Goal: Transaction & Acquisition: Subscribe to service/newsletter

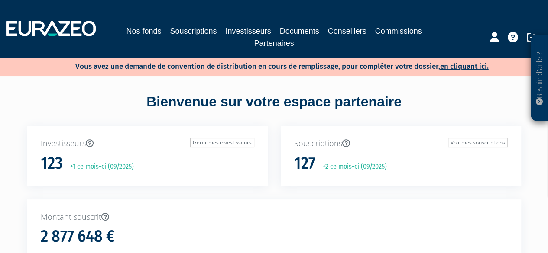
click at [195, 24] on div "Nos fonds Souscriptions Investisseurs Documents Conseillers Commissions Partena…" at bounding box center [274, 29] width 548 height 42
click at [194, 28] on link "Souscriptions" at bounding box center [193, 31] width 47 height 12
click at [488, 33] on div at bounding box center [501, 36] width 91 height 17
click at [493, 34] on icon at bounding box center [494, 37] width 9 height 10
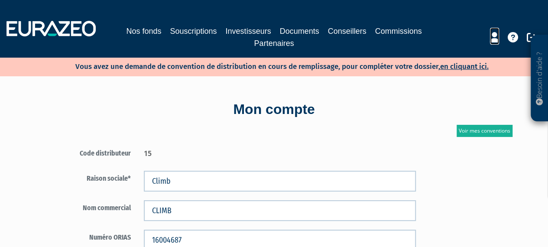
click at [494, 37] on icon at bounding box center [494, 37] width 9 height 10
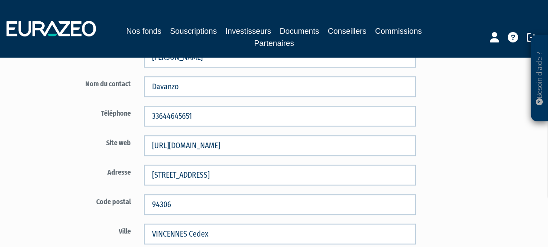
scroll to position [303, 0]
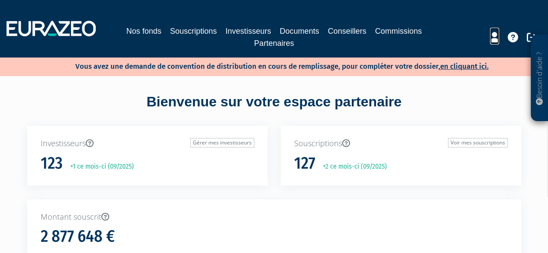
click at [491, 36] on icon at bounding box center [494, 37] width 9 height 10
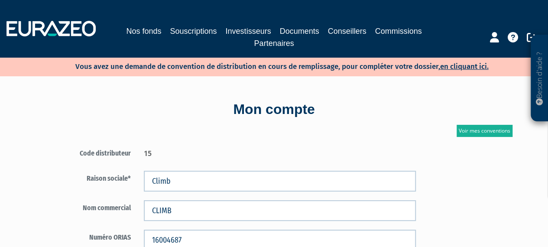
click at [526, 32] on div at bounding box center [501, 36] width 91 height 17
click at [527, 33] on icon at bounding box center [532, 37] width 10 height 10
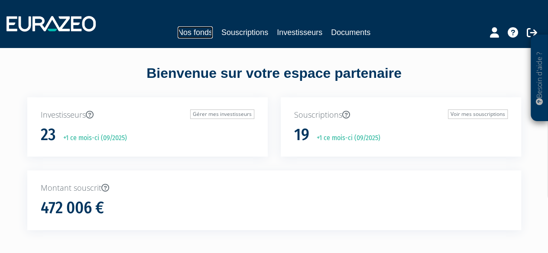
click at [199, 33] on link "Nos fonds" at bounding box center [195, 32] width 35 height 12
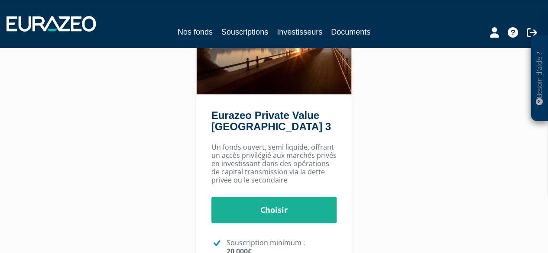
scroll to position [130, 0]
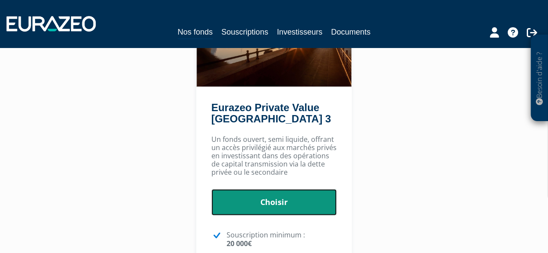
click at [299, 200] on link "Choisir" at bounding box center [274, 202] width 126 height 27
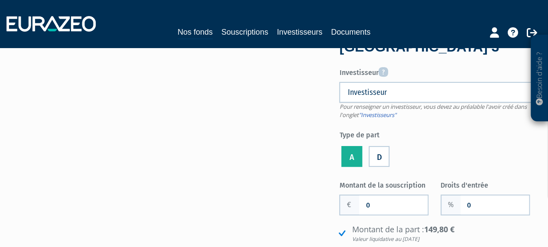
scroll to position [87, 0]
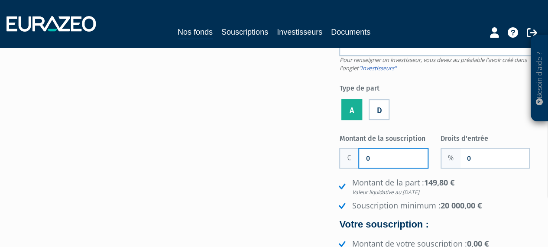
click at [404, 153] on input "0" at bounding box center [393, 158] width 68 height 19
type input "20 000"
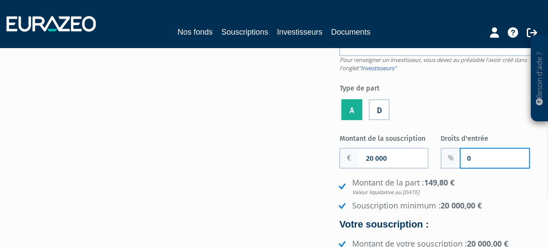
click at [479, 161] on input "0" at bounding box center [494, 158] width 68 height 19
type input "2"
click at [479, 180] on li "Montant de la part : 149,80 € Valeur liquidative au [DATE]" at bounding box center [438, 186] width 205 height 19
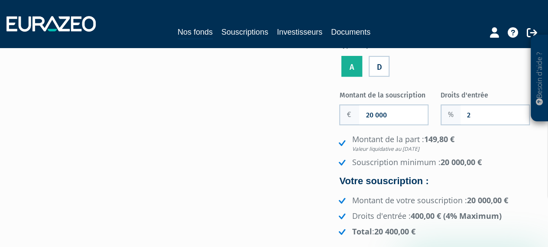
click at [449, 168] on div "Montant de la part : 149,80 € Valeur liquidative au 22/08/2025 Souscription min…" at bounding box center [440, 185] width 202 height 103
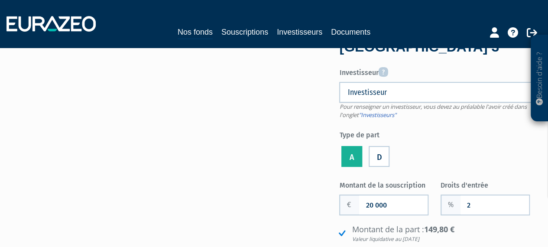
scroll to position [0, 0]
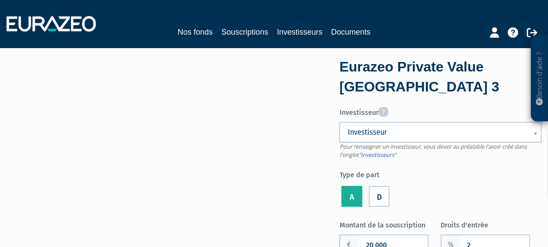
click at [417, 138] on link "Investisseur" at bounding box center [440, 132] width 202 height 21
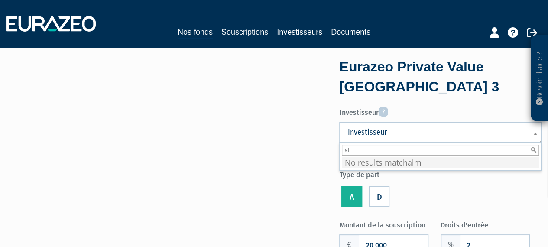
type input "a"
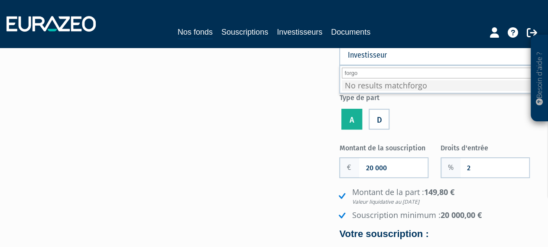
scroll to position [130, 0]
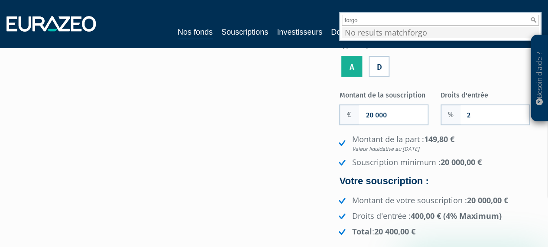
type input "forgo"
click at [290, 31] on link "Investisseurs" at bounding box center [299, 32] width 45 height 12
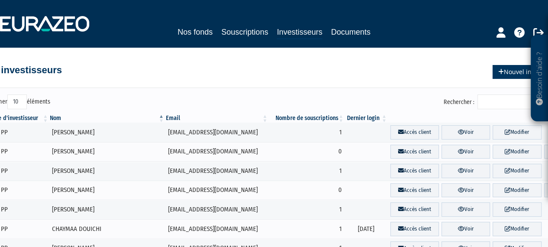
click at [508, 74] on link "Nouvel investisseur" at bounding box center [529, 72] width 74 height 14
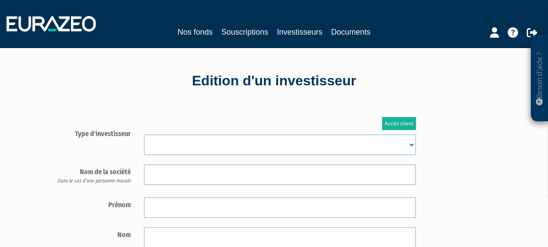
click at [249, 141] on select "Mr [PERSON_NAME] Société" at bounding box center [280, 144] width 272 height 21
select select "3"
click at [144, 134] on select "Mr Mme Société" at bounding box center [280, 144] width 272 height 21
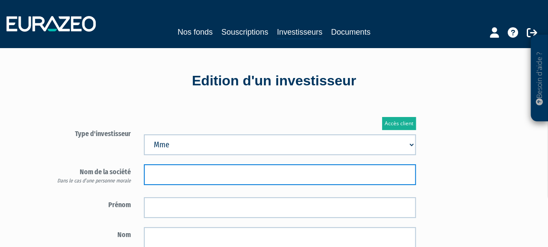
click at [176, 173] on input "text" at bounding box center [280, 174] width 272 height 21
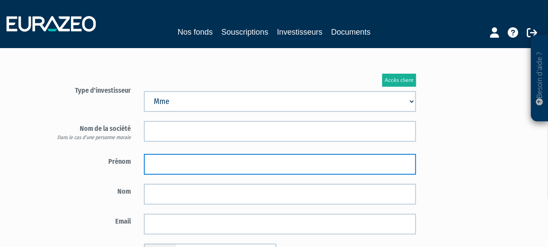
click at [174, 159] on input "text" at bounding box center [280, 164] width 272 height 21
type input "Alma"
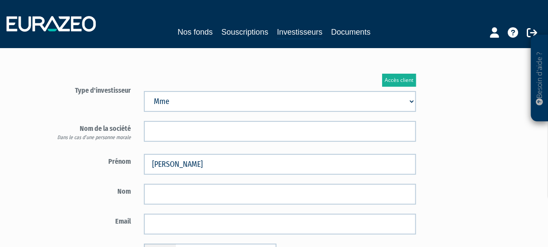
click at [100, 151] on form "Type d'investisseur Mr Mme Société" at bounding box center [232, 210] width 380 height 255
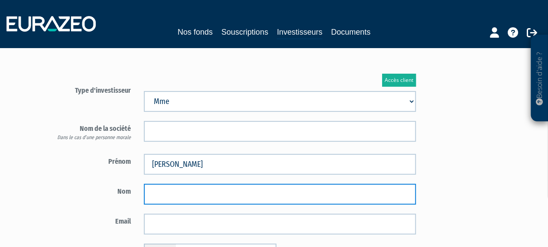
click at [166, 193] on input "text" at bounding box center [280, 194] width 272 height 21
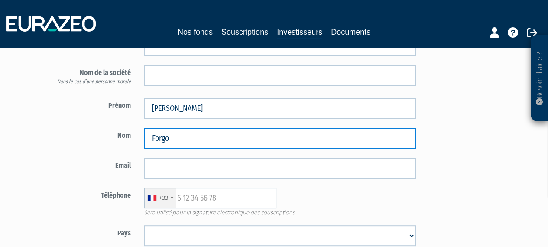
scroll to position [130, 0]
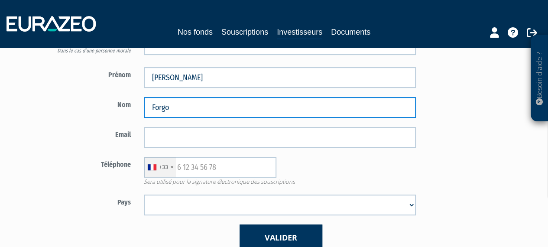
type input "Forgo"
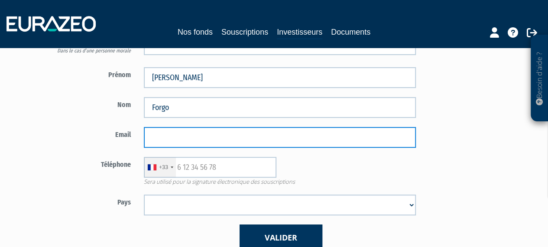
click at [168, 136] on input "email" at bounding box center [280, 137] width 272 height 21
paste input "[PERSON_NAME][EMAIL_ADDRESS][DOMAIN_NAME]"
type input "[PERSON_NAME][EMAIL_ADDRESS][DOMAIN_NAME]"
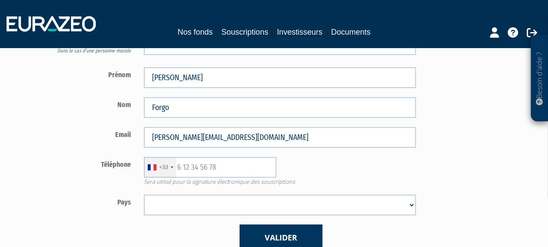
click at [68, 132] on label "Email" at bounding box center [89, 133] width 95 height 13
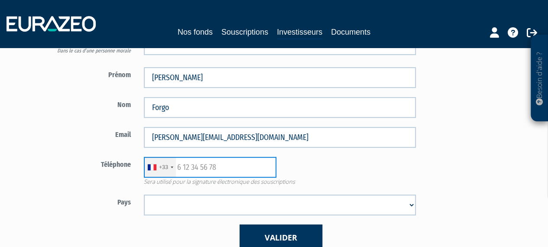
click at [197, 163] on input "text" at bounding box center [210, 167] width 132 height 21
paste input "656662845"
type input "656662845"
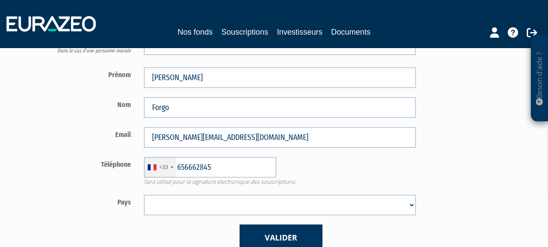
click at [84, 170] on div "Téléphone +33 France +33 Germany (Deutschland) +49 Switzerland (Schweiz) +41 Be…" at bounding box center [232, 171] width 380 height 29
click at [163, 207] on select "Afghanistan Afrique du Sud Albanie Algérie Allemagne Andorre Angola Anguilla An…" at bounding box center [280, 204] width 272 height 21
select select "75"
click at [144, 194] on select "Afghanistan Afrique du Sud Albanie Algérie Allemagne Andorre Angola Anguilla An…" at bounding box center [280, 204] width 272 height 21
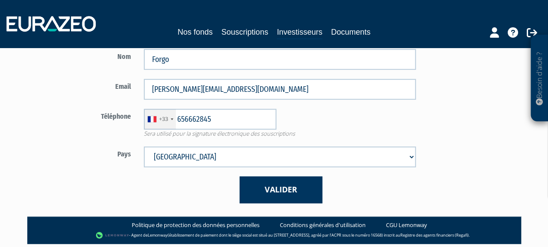
scroll to position [209, 0]
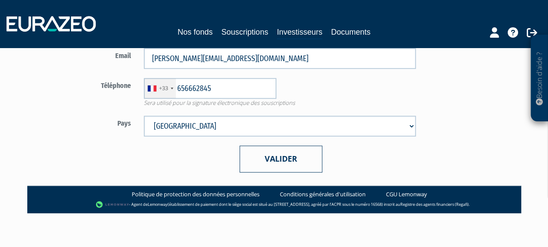
click at [284, 163] on button "Valider" at bounding box center [280, 158] width 83 height 26
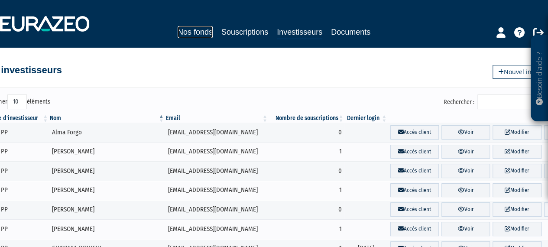
click at [181, 29] on link "Nos fonds" at bounding box center [195, 32] width 35 height 12
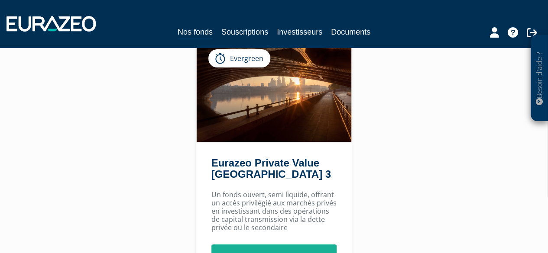
scroll to position [87, 0]
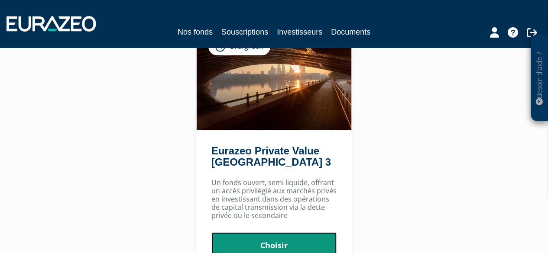
click at [290, 234] on link "Choisir" at bounding box center [274, 246] width 126 height 27
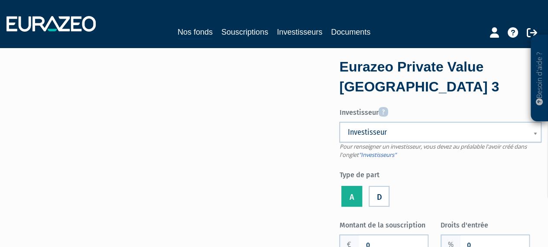
scroll to position [87, 0]
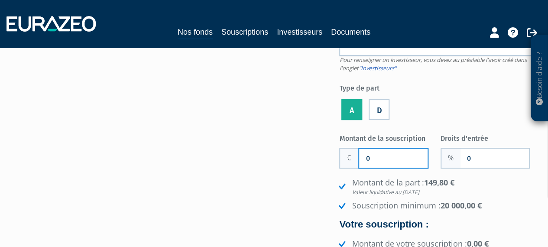
click at [395, 160] on input "0" at bounding box center [393, 158] width 68 height 19
type input "20 000"
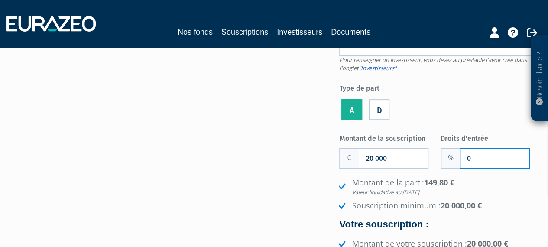
click at [472, 163] on input "0" at bounding box center [494, 158] width 68 height 19
type input "2"
click at [468, 199] on ul "Montant de la part : 149,80 € Valeur liquidative au [DATE] Souscription minimum…" at bounding box center [438, 194] width 205 height 34
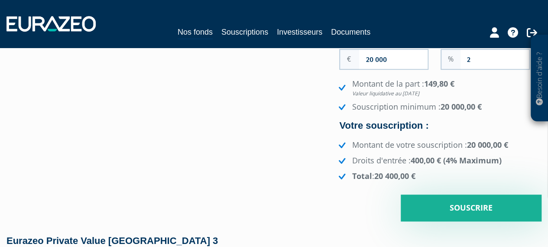
scroll to position [216, 0]
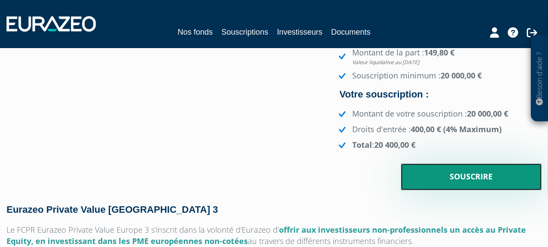
click at [439, 181] on input "Souscrire" at bounding box center [471, 176] width 141 height 27
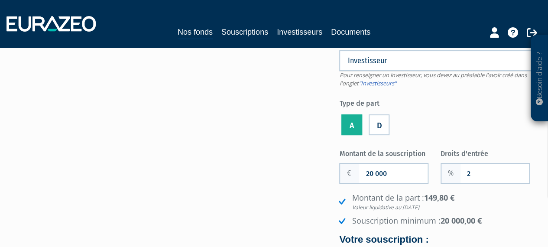
scroll to position [0, 0]
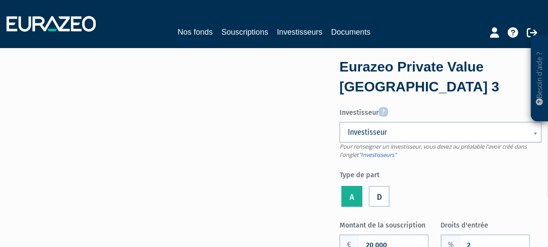
click at [388, 135] on span "Investisseur" at bounding box center [434, 132] width 174 height 10
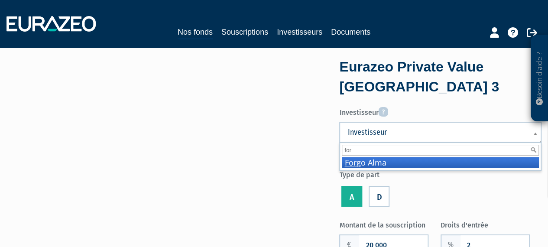
type input "for"
click at [392, 157] on li "For go Alma" at bounding box center [440, 162] width 197 height 11
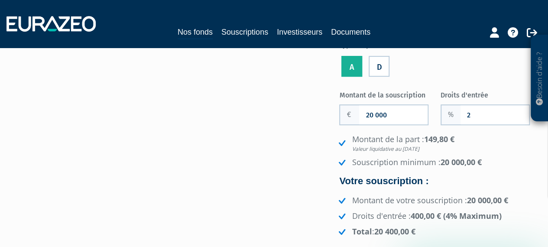
scroll to position [260, 0]
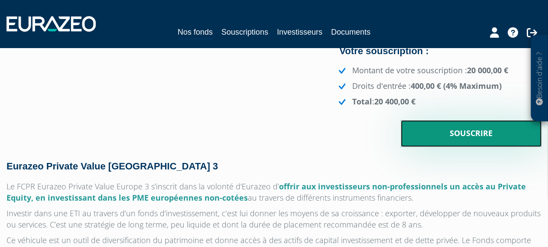
click at [451, 127] on input "Souscrire" at bounding box center [471, 133] width 141 height 27
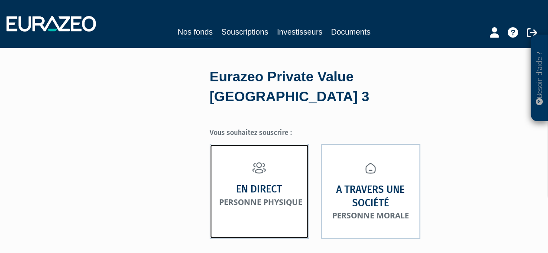
click at [262, 197] on small "Personne physique" at bounding box center [260, 202] width 83 height 10
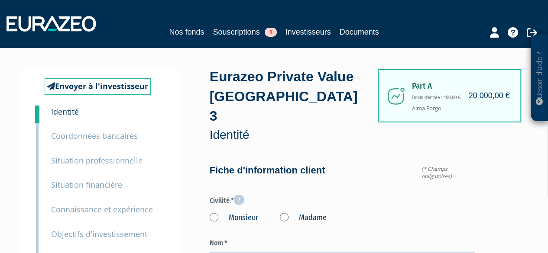
scroll to position [43, 0]
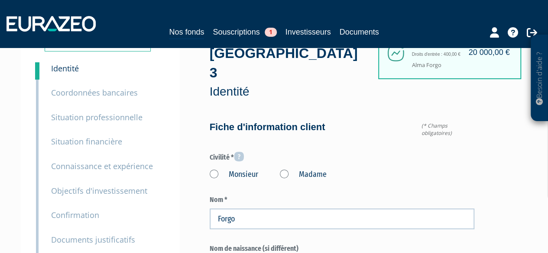
click at [288, 169] on label "Madame" at bounding box center [303, 174] width 47 height 11
click at [0, 0] on "Madame" at bounding box center [0, 0] width 0 height 0
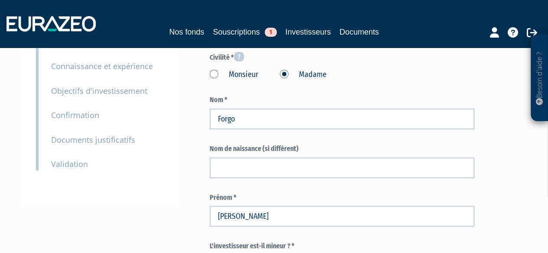
scroll to position [130, 0]
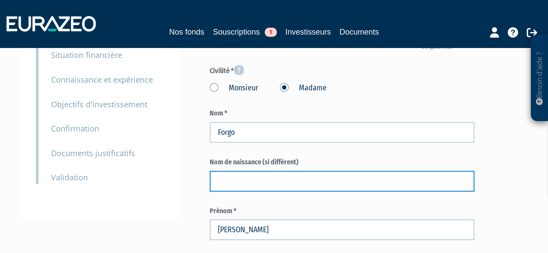
click at [261, 171] on input "text" at bounding box center [342, 181] width 265 height 21
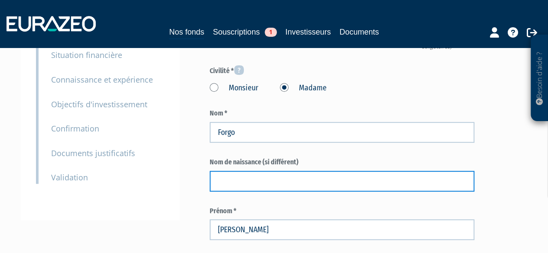
click at [237, 171] on input "text" at bounding box center [342, 181] width 265 height 21
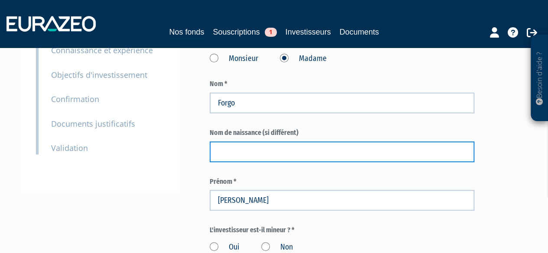
scroll to position [173, 0]
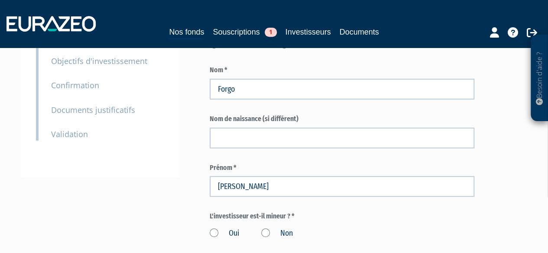
click at [149, 155] on div "Envoyer à l'investisseur 1 Identité 2 Coordonnées bancaires 3 Situation profess…" at bounding box center [100, 36] width 159 height 281
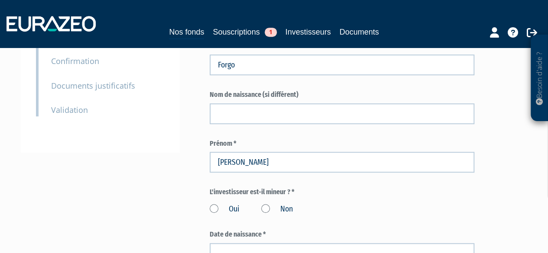
scroll to position [216, 0]
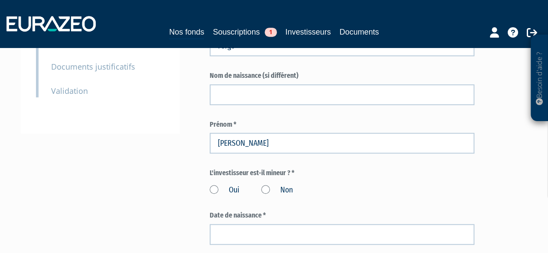
click at [268, 185] on label "Non" at bounding box center [277, 190] width 32 height 11
click at [0, 0] on input "Non" at bounding box center [0, 0] width 0 height 0
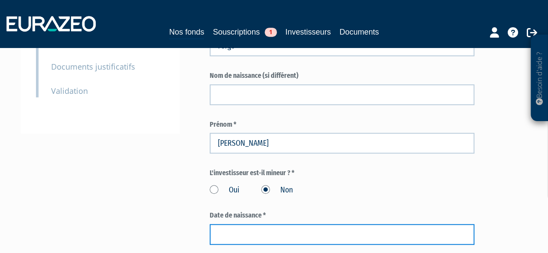
click at [257, 224] on input at bounding box center [342, 234] width 265 height 21
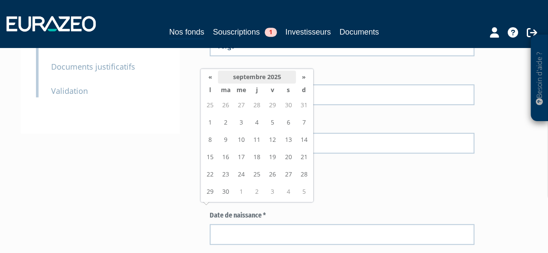
click at [231, 75] on th "septembre 2025" at bounding box center [257, 77] width 78 height 13
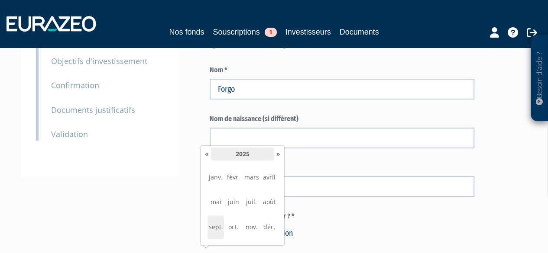
click at [242, 155] on th "2025" at bounding box center [242, 154] width 63 height 13
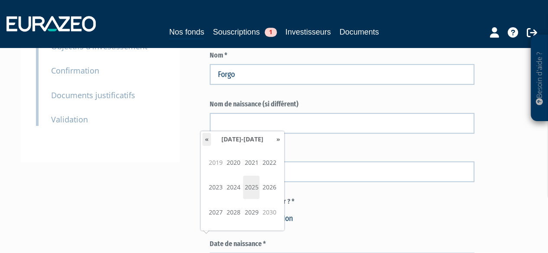
click at [207, 142] on th "«" at bounding box center [206, 139] width 9 height 13
click at [267, 166] on span "1982" at bounding box center [269, 162] width 16 height 23
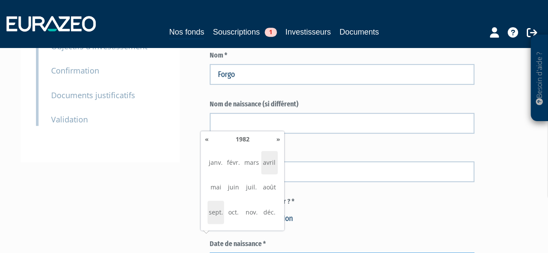
scroll to position [231, 0]
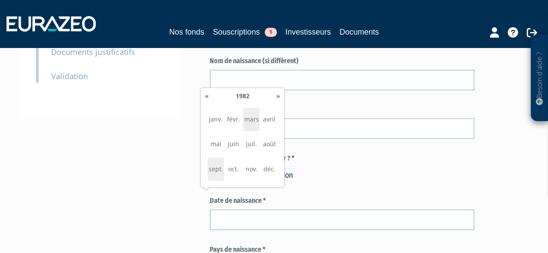
click at [252, 118] on span "mars" at bounding box center [251, 119] width 16 height 23
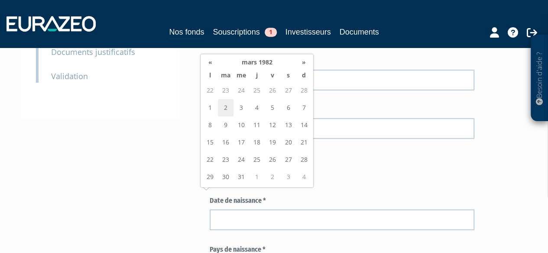
click at [225, 104] on td "2" at bounding box center [226, 107] width 16 height 17
type input "02/03/1982"
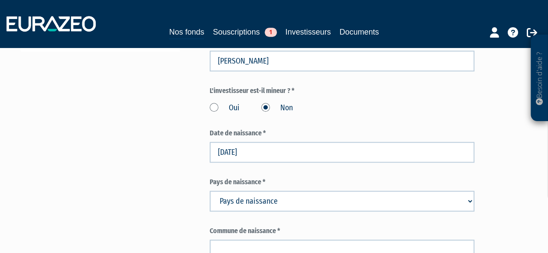
scroll to position [318, 0]
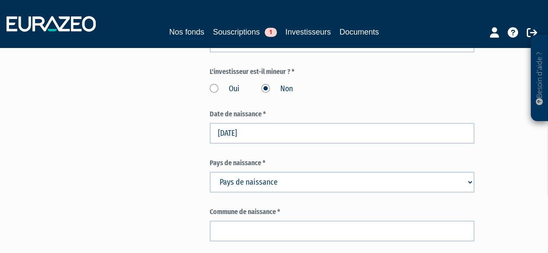
click at [280, 172] on select "Pays de naissance Afghanistan Afrique du Sud Albanie Algérie Allemagne Andorre" at bounding box center [342, 182] width 265 height 21
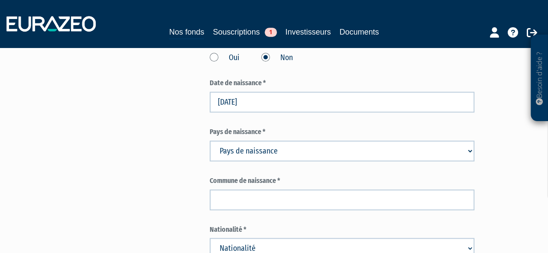
scroll to position [361, 0]
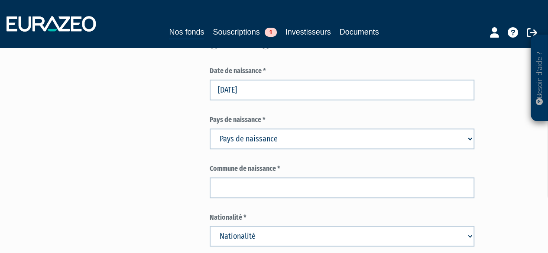
click at [278, 129] on select "Pays de naissance Afghanistan Afrique du Sud Albanie Algérie Allemagne Andorre" at bounding box center [342, 139] width 265 height 21
select select "84"
click at [210, 129] on select "Pays de naissance Afghanistan Afrique du Sud Albanie Algérie Allemagne Andorre" at bounding box center [342, 139] width 265 height 21
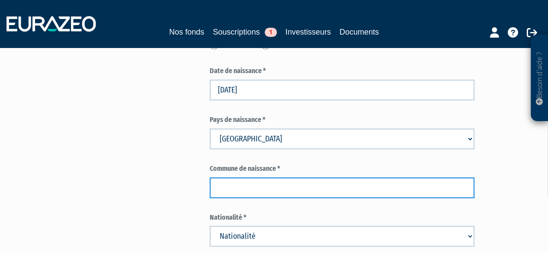
click at [249, 178] on input "text" at bounding box center [342, 188] width 265 height 21
type input "Bonn"
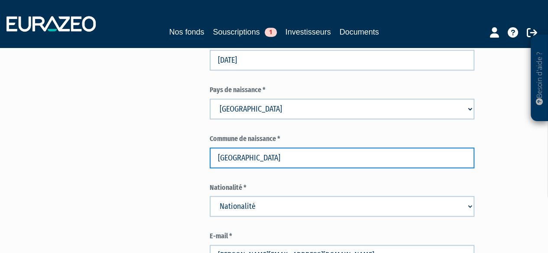
scroll to position [404, 0]
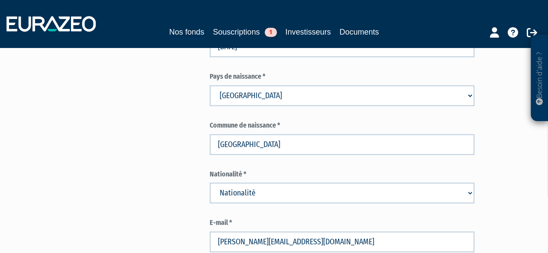
click at [232, 183] on select "Nationalité Afghanistan Afrique du Sud Albanie Algérie Allemagne Andorre" at bounding box center [342, 193] width 265 height 21
select select "84"
click at [210, 183] on select "Nationalité Afghanistan Afrique du Sud Albanie Algérie Allemagne Andorre" at bounding box center [342, 193] width 265 height 21
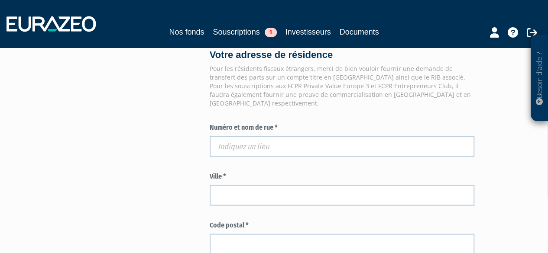
scroll to position [837, 0]
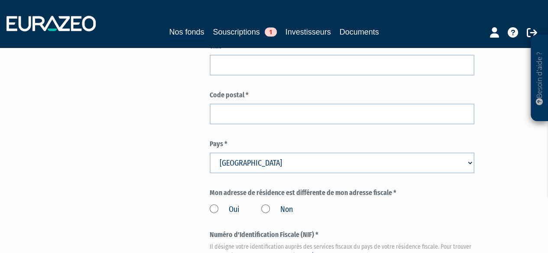
click at [268, 204] on label "Non" at bounding box center [277, 209] width 32 height 11
click at [0, 0] on input "Non" at bounding box center [0, 0] width 0 height 0
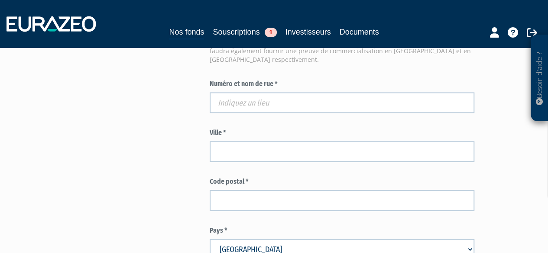
scroll to position [708, 0]
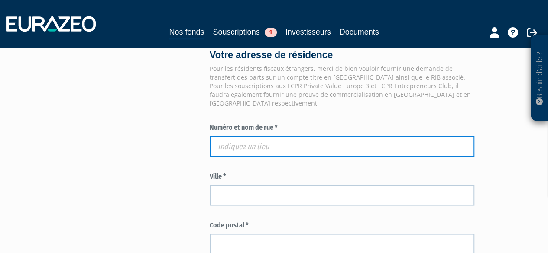
click at [236, 136] on input "text" at bounding box center [342, 146] width 265 height 21
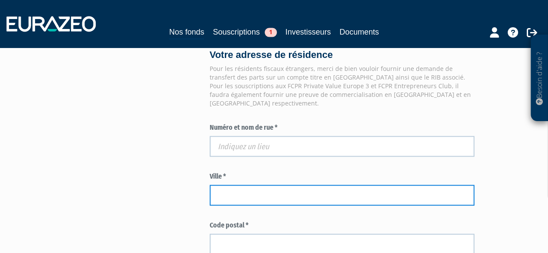
click at [255, 185] on input "text" at bounding box center [342, 195] width 265 height 21
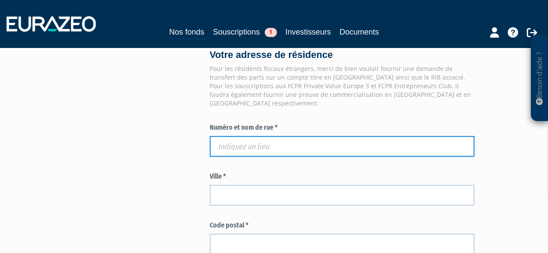
click at [259, 136] on input "text" at bounding box center [342, 146] width 265 height 21
paste input "17 RUE D ARCOLE"
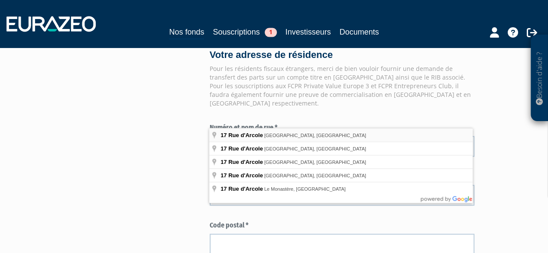
type input "17 Rue d'Arcole, Paris, France"
type input "Paris"
type input "75004"
type input "17 Rue d'Arcole"
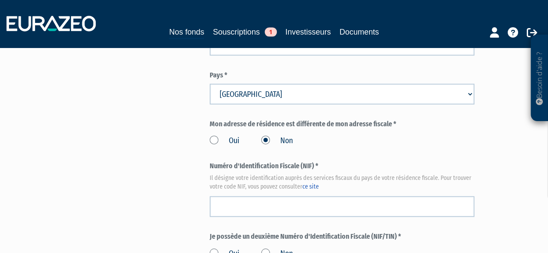
scroll to position [924, 0]
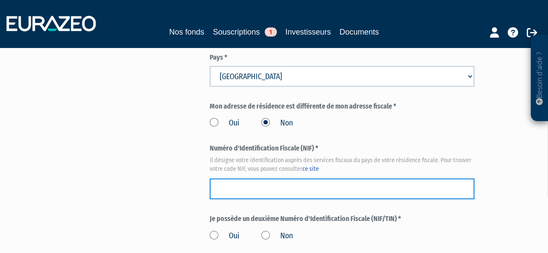
click at [263, 179] on input "text" at bounding box center [342, 189] width 265 height 21
paste input "30 16 663 751 290"
type input "30 16 663 751 290"
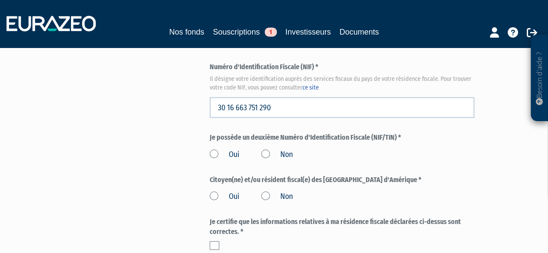
scroll to position [1011, 0]
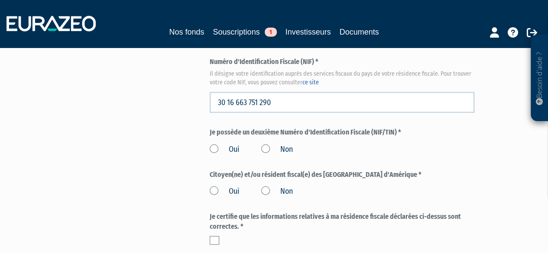
click at [264, 186] on label "Non" at bounding box center [277, 191] width 32 height 11
click at [0, 0] on input "Non" at bounding box center [0, 0] width 0 height 0
click at [267, 144] on label "Non" at bounding box center [277, 149] width 32 height 11
click at [0, 0] on input "Non" at bounding box center [0, 0] width 0 height 0
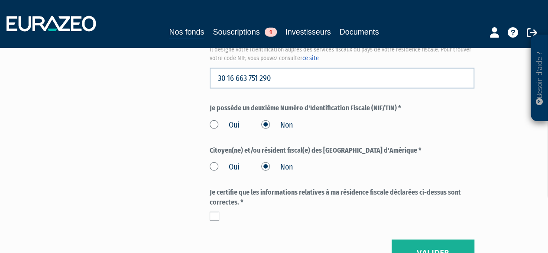
scroll to position [1054, 0]
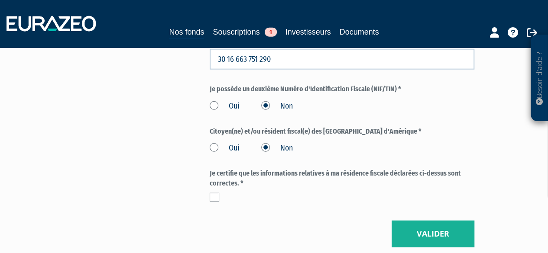
click at [218, 193] on label at bounding box center [215, 197] width 10 height 9
click at [0, 0] on input "checkbox" at bounding box center [0, 0] width 0 height 0
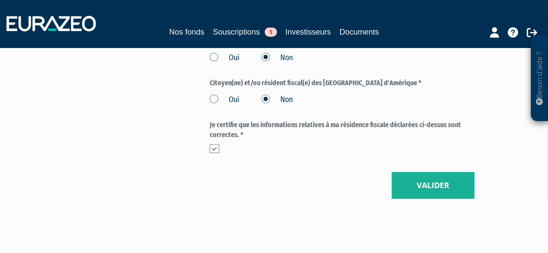
scroll to position [1103, 0]
click at [412, 172] on button "Valider" at bounding box center [432, 185] width 83 height 27
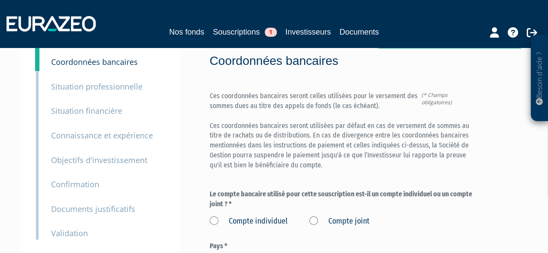
scroll to position [87, 0]
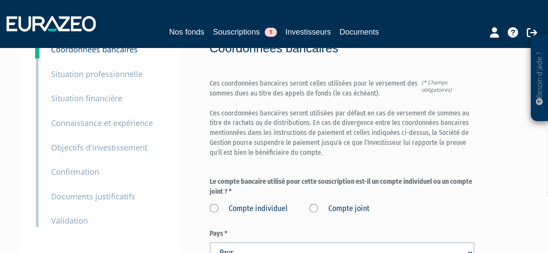
click at [212, 204] on label "Compte individuel" at bounding box center [249, 209] width 78 height 11
click at [0, 0] on individuel "Compte individuel" at bounding box center [0, 0] width 0 height 0
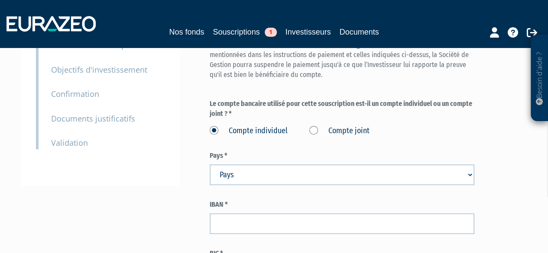
scroll to position [173, 0]
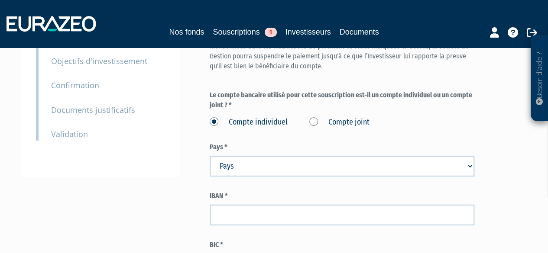
click at [277, 156] on select "Pays Afghanistan Afrique du Sud Albanie Algérie Allemagne Andorre" at bounding box center [342, 166] width 265 height 21
click at [182, 133] on div "Envoyer à l'investisseur 1 Identité 2 Coordonnées bancaires 3 Situation profess…" at bounding box center [274, 106] width 494 height 420
click at [265, 156] on select "Pays Afghanistan Afrique du Sud Albanie Algérie Allemagne Andorre" at bounding box center [342, 166] width 265 height 21
select select "75"
click at [210, 156] on select "Pays Afghanistan Afrique du Sud Albanie Algérie Allemagne Andorre" at bounding box center [342, 166] width 265 height 21
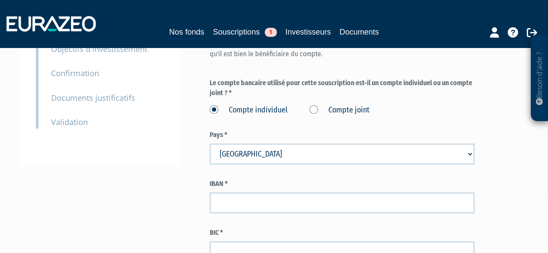
scroll to position [216, 0]
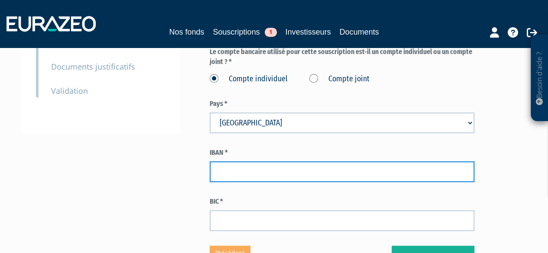
click at [238, 162] on input "text" at bounding box center [342, 172] width 265 height 21
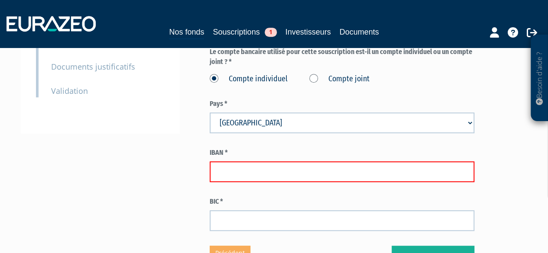
paste input "FR76 FR76 FR76 1451 1451 1451 8292 8292 8292 6702 6702 6702 8488 8488 8488 6964…"
type input "FR76 FR76 FR76 1451 1451 1451 8292 8292 8292 6702 6702 6702 8488 8488 8488 6964…"
click at [244, 162] on input "text" at bounding box center [342, 172] width 265 height 21
click at [166, 181] on div "Envoyer à l'investisseur 1 Identité 2 Coordonnées bancaires 3 Situation profess…" at bounding box center [274, 63] width 494 height 420
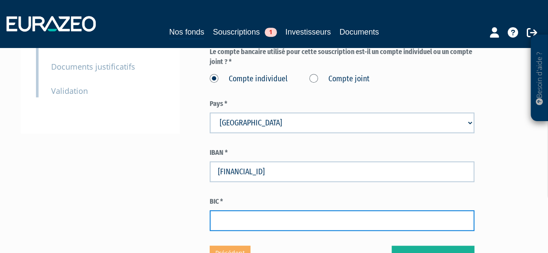
click at [245, 210] on input "text" at bounding box center [342, 220] width 265 height 21
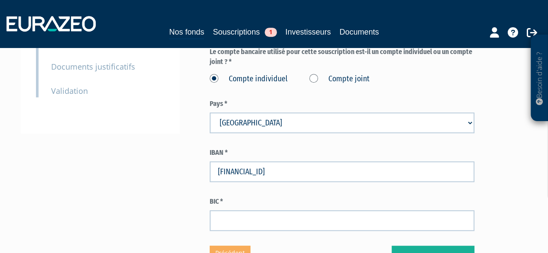
click at [303, 162] on input "FR7614518292670284886964022" at bounding box center [342, 172] width 265 height 21
click at [289, 162] on input "FR7614518292670284886964 022" at bounding box center [342, 172] width 265 height 21
click at [273, 162] on input "FR761451829267028488 6964 022" at bounding box center [342, 172] width 265 height 21
click at [259, 162] on input "FR76145182926702 8488 6964 022" at bounding box center [342, 172] width 265 height 21
click at [244, 162] on input "FR7614518292 6702 8488 6964 022" at bounding box center [342, 172] width 265 height 21
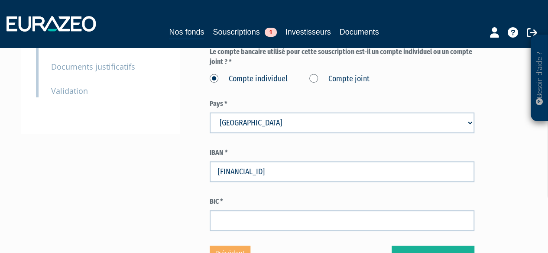
click at [231, 162] on input "FR761451 8292 6702 8488 6964 022" at bounding box center [342, 172] width 265 height 21
type input "FR76 1451 8292 6702 8488 6964 022"
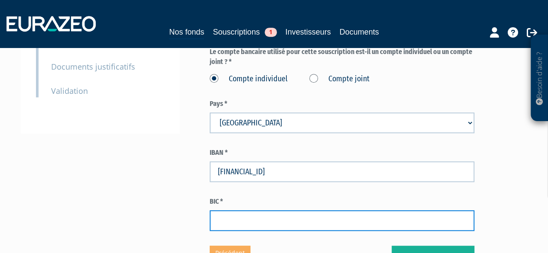
click at [229, 210] on input "text" at bounding box center [342, 220] width 265 height 21
paste input "FTNOFRP1XXX"
type input "FTNOFRP1XXX"
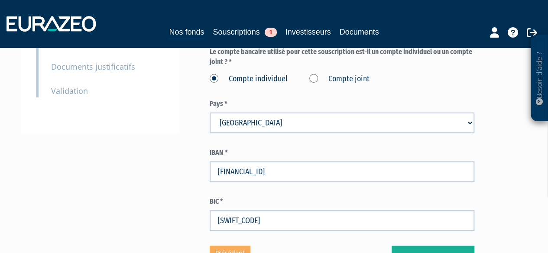
drag, startPoint x: 164, startPoint y: 166, endPoint x: 170, endPoint y: 166, distance: 6.1
click at [164, 166] on div "Envoyer à l'investisseur 1 Identité 2 Coordonnées bancaires 3 Situation profess…" at bounding box center [274, 63] width 494 height 420
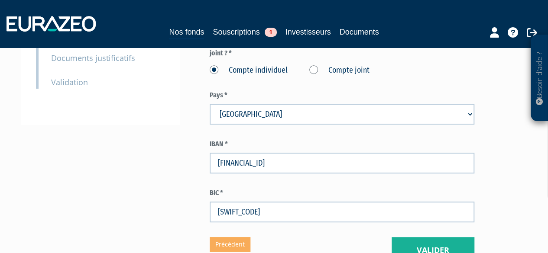
scroll to position [300, 0]
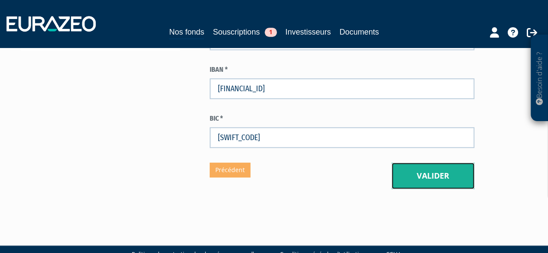
click at [424, 163] on button "Valider" at bounding box center [432, 176] width 83 height 27
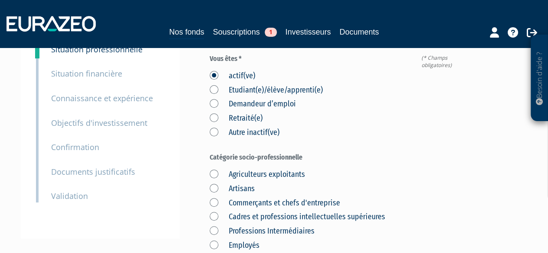
scroll to position [130, 0]
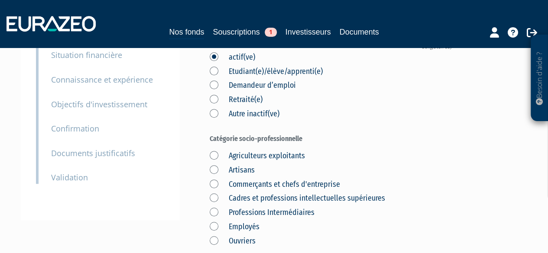
click at [216, 193] on label "Cadres et professions intellectuelles supérieures" at bounding box center [297, 198] width 175 height 11
click at [0, 0] on supérieures "Cadres et professions intellectuelles supérieures" at bounding box center [0, 0] width 0 height 0
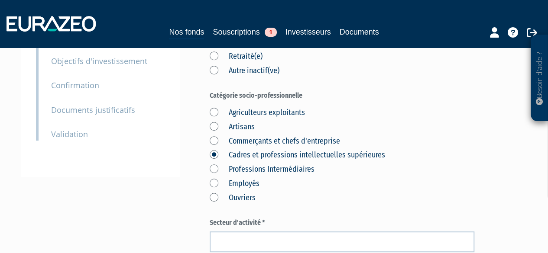
scroll to position [216, 0]
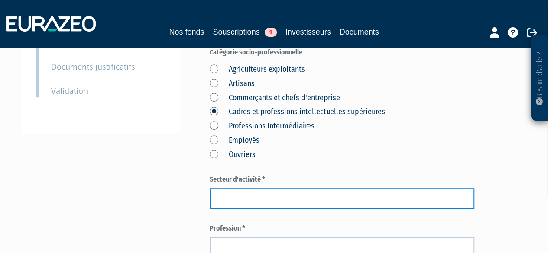
click at [238, 188] on input "text" at bounding box center [342, 198] width 265 height 21
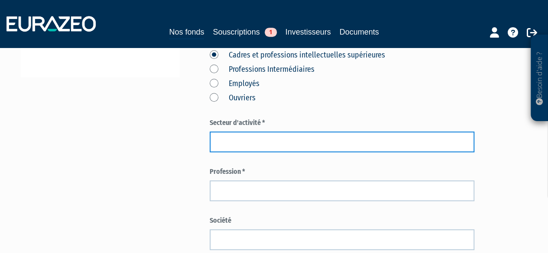
scroll to position [260, 0]
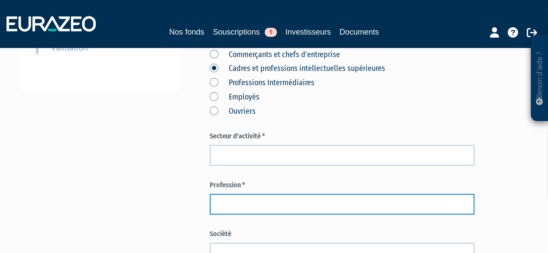
click at [253, 194] on input "text" at bounding box center [342, 204] width 265 height 21
type input "Juriste"
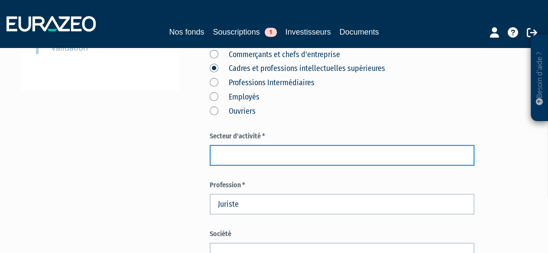
click at [232, 145] on input "text" at bounding box center [342, 155] width 265 height 21
type input "Droit"
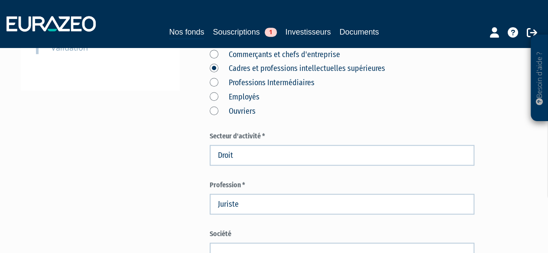
click at [155, 155] on div "Envoyer à l'investisseur 1 Identité 2 Coordonnées bancaires 3 Situation profess…" at bounding box center [274, 174] width 494 height 730
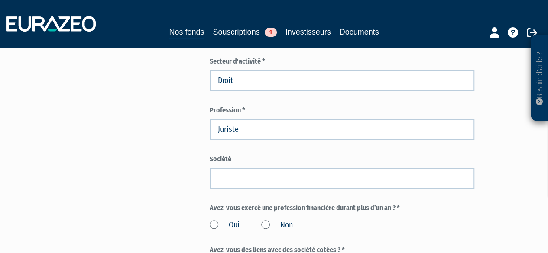
scroll to position [390, 0]
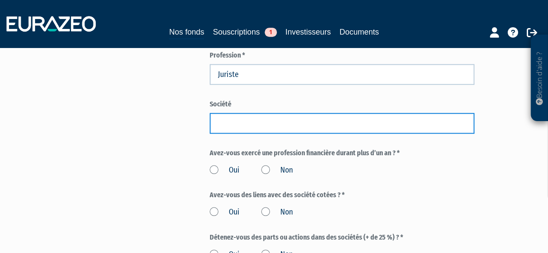
click at [250, 113] on input "text" at bounding box center [342, 123] width 265 height 21
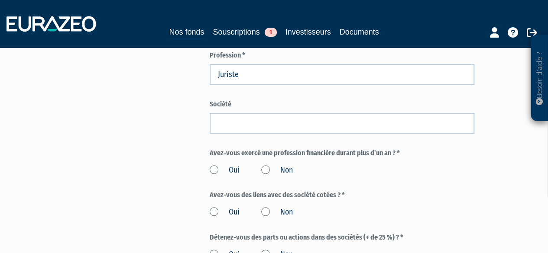
click at [263, 165] on label "Non" at bounding box center [277, 170] width 32 height 11
click at [0, 0] on input "Non" at bounding box center [0, 0] width 0 height 0
click at [265, 207] on label "Non" at bounding box center [277, 212] width 32 height 11
click at [0, 0] on input "Non" at bounding box center [0, 0] width 0 height 0
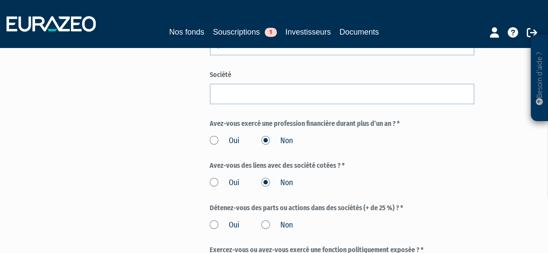
scroll to position [433, 0]
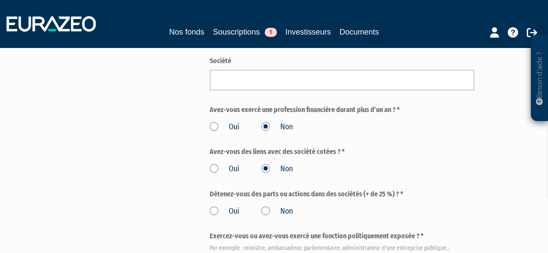
click at [265, 206] on label "Non" at bounding box center [277, 211] width 32 height 11
click at [0, 0] on input "Non" at bounding box center [0, 0] width 0 height 0
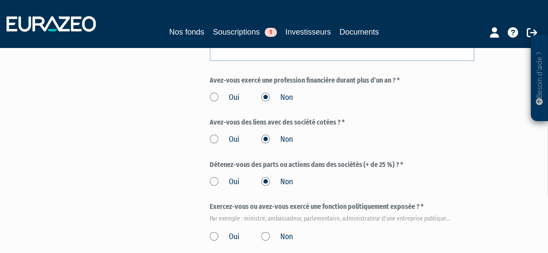
scroll to position [476, 0]
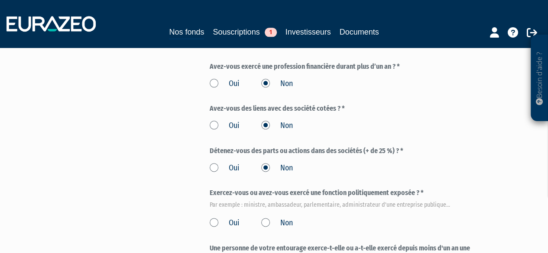
click at [265, 218] on label "Non" at bounding box center [277, 223] width 32 height 11
click at [0, 0] on input "Non" at bounding box center [0, 0] width 0 height 0
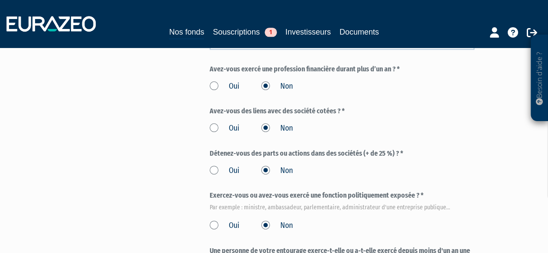
scroll to position [520, 0]
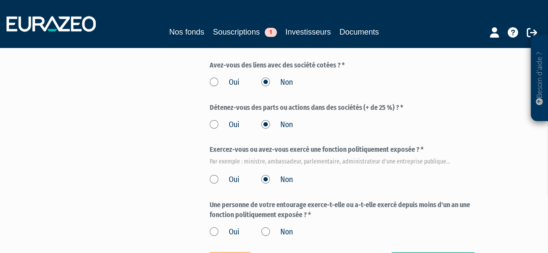
click at [265, 227] on label "Non" at bounding box center [277, 232] width 32 height 11
click at [0, 0] on input "Non" at bounding box center [0, 0] width 0 height 0
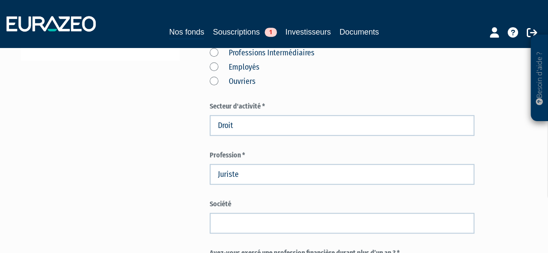
scroll to position [303, 0]
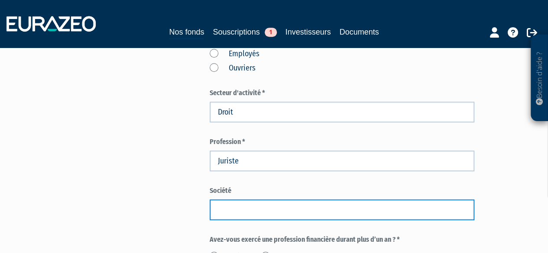
click at [248, 200] on input "text" at bounding box center [342, 210] width 265 height 21
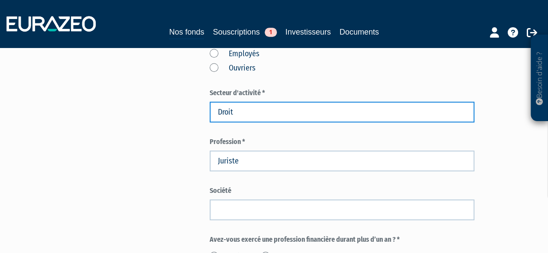
click at [272, 102] on input "Droit" at bounding box center [342, 112] width 265 height 21
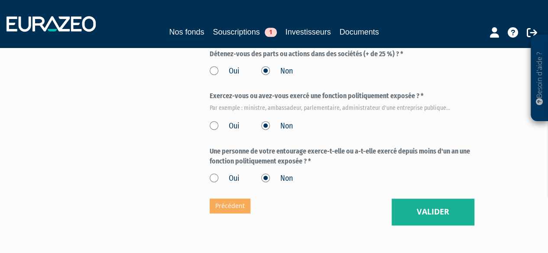
scroll to position [523, 0]
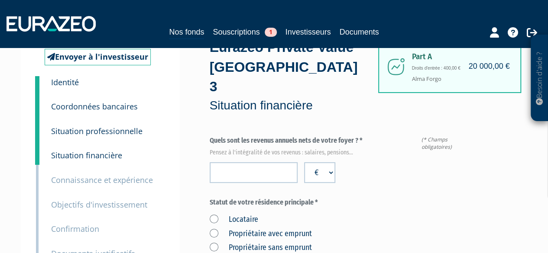
scroll to position [43, 0]
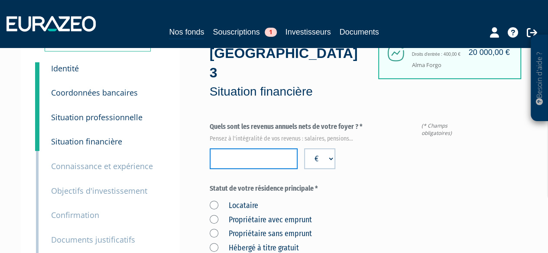
click at [251, 149] on input "number" at bounding box center [254, 159] width 88 height 21
click at [384, 197] on div "Locataire Propriétaire avec emprunt Propriétaire sans emprunt Hébergé à titre g…" at bounding box center [342, 225] width 265 height 57
click at [222, 149] on input "80000" at bounding box center [254, 159] width 88 height 21
type input "60000"
click at [365, 184] on div "Statut de votre résidence principale * Locataire Propriétaire avec emprunt Prop…" at bounding box center [342, 219] width 265 height 70
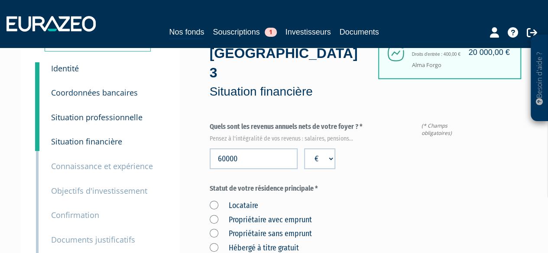
scroll to position [87, 0]
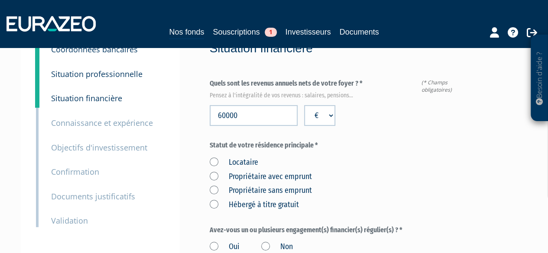
click at [214, 157] on label "Locataire" at bounding box center [234, 162] width 48 height 11
click at [0, 0] on input "Locataire" at bounding box center [0, 0] width 0 height 0
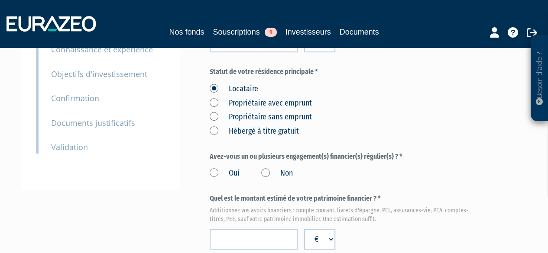
scroll to position [173, 0]
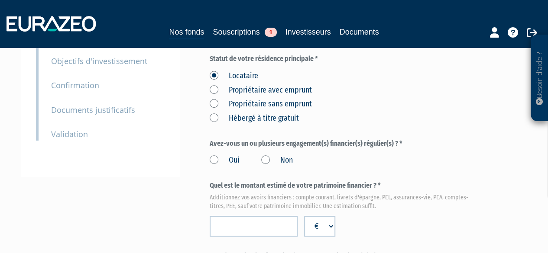
click at [266, 155] on label "Non" at bounding box center [277, 160] width 32 height 11
click at [0, 0] on input "Non" at bounding box center [0, 0] width 0 height 0
select select
click at [216, 155] on label "Oui" at bounding box center [225, 160] width 30 height 11
click at [0, 0] on input "Oui" at bounding box center [0, 0] width 0 height 0
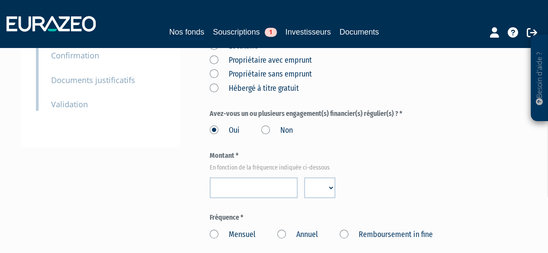
scroll to position [216, 0]
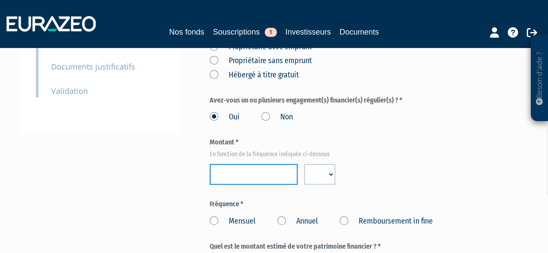
click at [231, 164] on input "number" at bounding box center [254, 174] width 88 height 21
type input "7"
type input "700"
click at [313, 164] on select "€ $ £" at bounding box center [319, 174] width 31 height 21
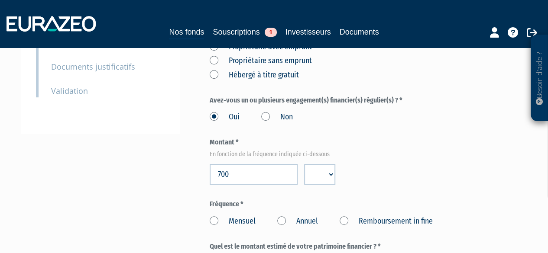
select select "EUR"
click at [304, 164] on select "€ $ £" at bounding box center [319, 174] width 31 height 21
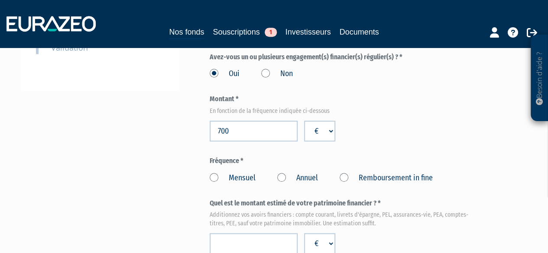
click at [213, 173] on label "Mensuel" at bounding box center [233, 178] width 46 height 11
click at [0, 0] on input "Mensuel" at bounding box center [0, 0] width 0 height 0
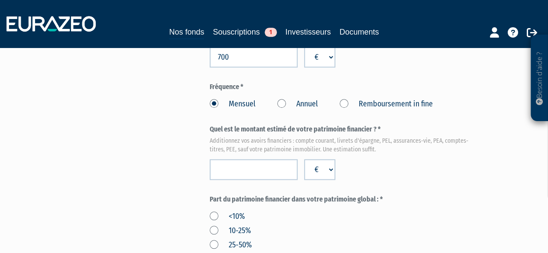
scroll to position [346, 0]
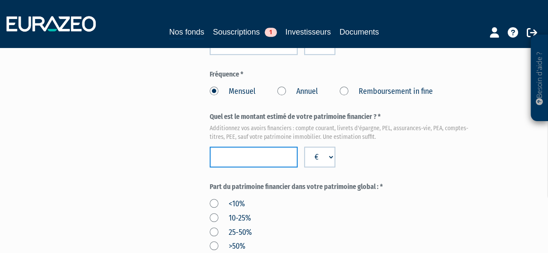
click at [227, 147] on input "number" at bounding box center [254, 157] width 88 height 21
type input "2"
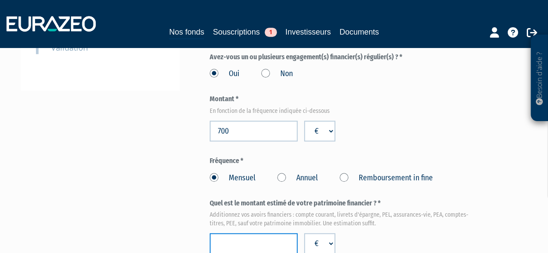
scroll to position [303, 0]
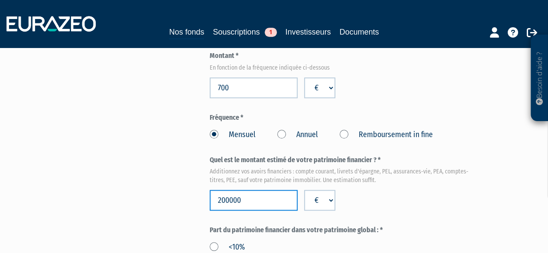
type input "200000"
click at [167, 136] on div "Envoyer à l'investisseur 1 Identité 2 Coordonnées bancaires 3 Situation profess…" at bounding box center [274, 203] width 494 height 874
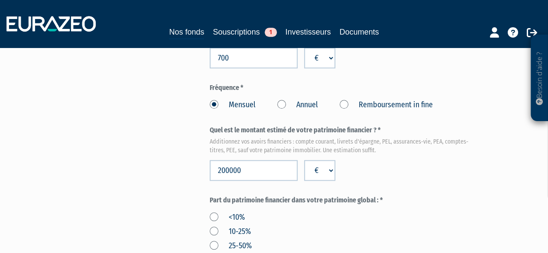
scroll to position [346, 0]
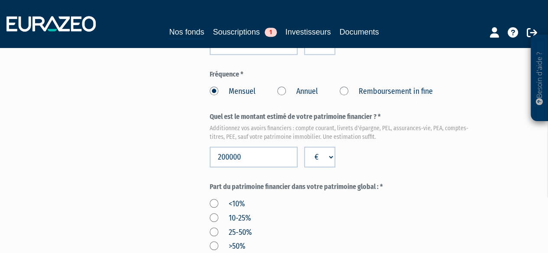
click at [213, 227] on label "25-50%" at bounding box center [231, 232] width 42 height 11
click at [0, 0] on input "25-50%" at bounding box center [0, 0] width 0 height 0
click at [169, 203] on div "Envoyer à l'investisseur 1 Identité 2 Coordonnées bancaires 3 Situation profess…" at bounding box center [274, 160] width 494 height 874
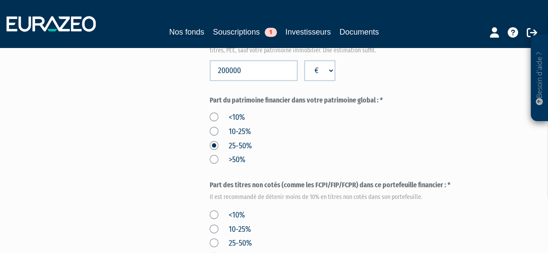
scroll to position [476, 0]
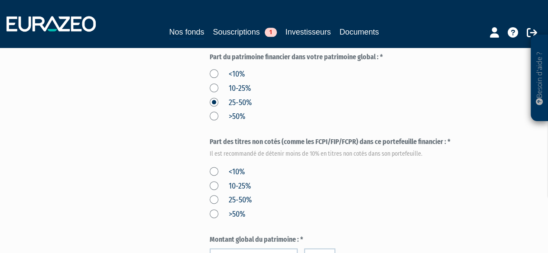
click at [213, 181] on label "10-25%" at bounding box center [230, 186] width 41 height 11
click at [0, 0] on input "10-25%" at bounding box center [0, 0] width 0 height 0
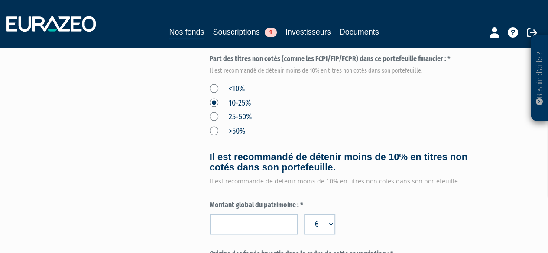
scroll to position [563, 0]
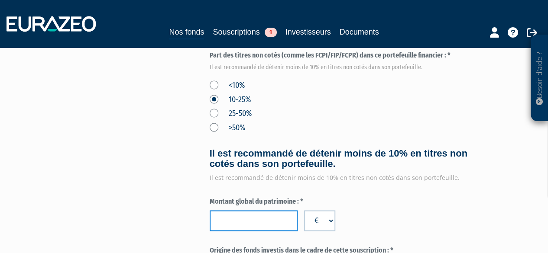
click at [256, 210] on input "number" at bounding box center [254, 220] width 88 height 21
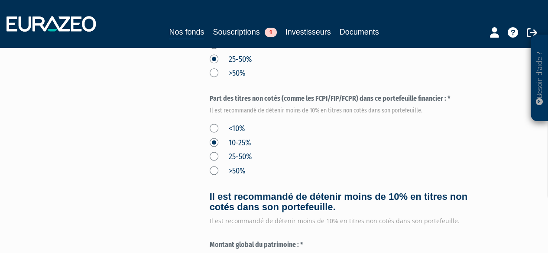
click at [213, 120] on div "<10% 10-25% 25-50% >50%" at bounding box center [342, 148] width 265 height 57
click at [216, 123] on label "<10%" at bounding box center [227, 128] width 35 height 11
click at [0, 0] on input "<10%" at bounding box center [0, 0] width 0 height 0
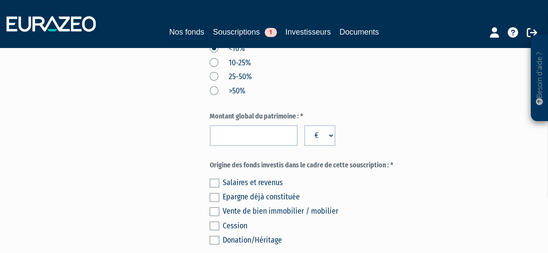
scroll to position [563, 0]
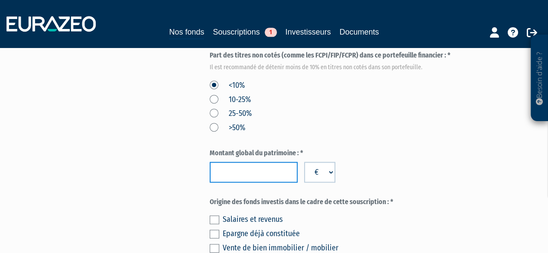
click at [264, 162] on input "number" at bounding box center [254, 172] width 88 height 21
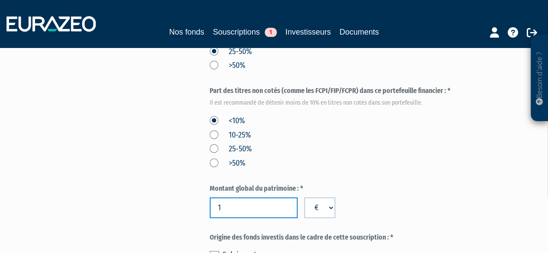
scroll to position [520, 0]
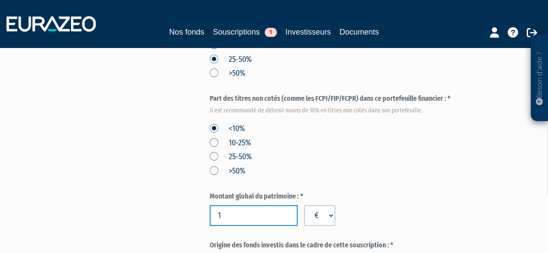
type input "1"
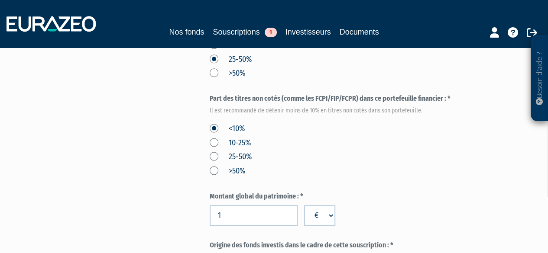
click at [213, 138] on label "10-25%" at bounding box center [230, 143] width 41 height 11
click at [0, 0] on input "10-25%" at bounding box center [0, 0] width 0 height 0
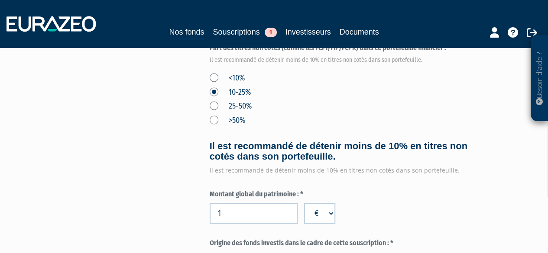
scroll to position [606, 0]
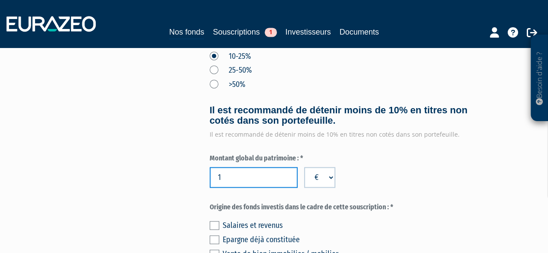
click at [258, 167] on input "1" at bounding box center [254, 177] width 88 height 21
type input "600000"
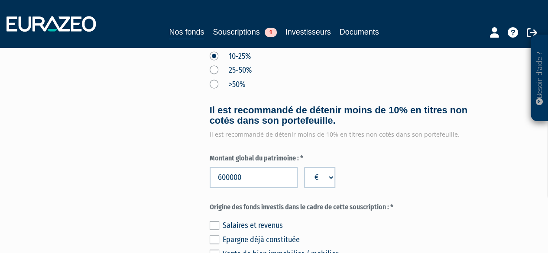
drag, startPoint x: 97, startPoint y: 160, endPoint x: 103, endPoint y: 162, distance: 5.9
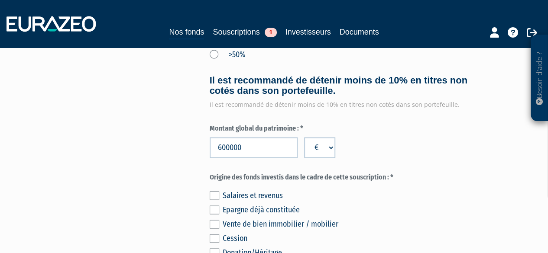
scroll to position [649, 0]
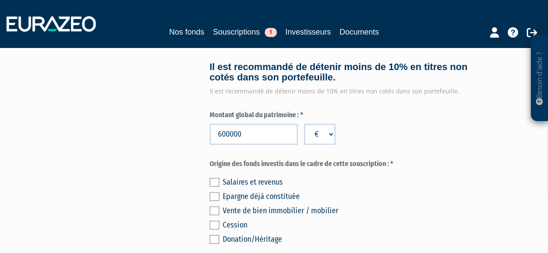
click at [213, 192] on label at bounding box center [215, 196] width 10 height 9
click at [0, 0] on input "checkbox" at bounding box center [0, 0] width 0 height 0
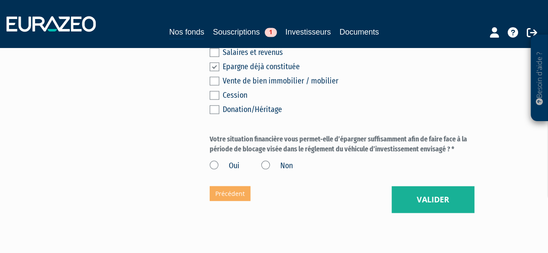
scroll to position [736, 0]
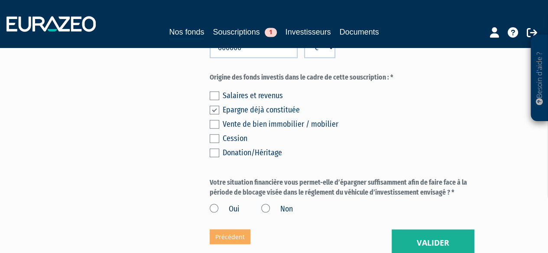
click at [213, 134] on label at bounding box center [215, 138] width 10 height 9
click at [0, 0] on input "checkbox" at bounding box center [0, 0] width 0 height 0
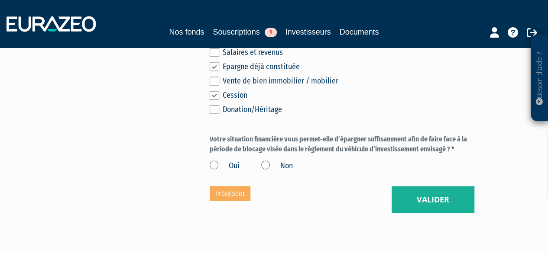
click at [210, 160] on label "Oui" at bounding box center [225, 165] width 30 height 11
click at [0, 0] on input "Oui" at bounding box center [0, 0] width 0 height 0
click at [427, 186] on button "Valider" at bounding box center [432, 199] width 83 height 27
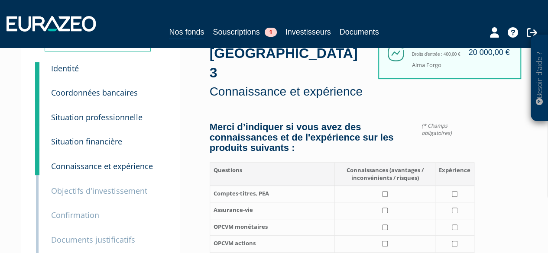
scroll to position [87, 0]
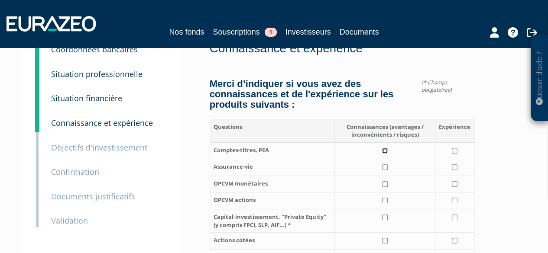
click at [382, 148] on input "checkbox" at bounding box center [385, 151] width 6 height 6
checkbox input "true"
click at [386, 165] on input "checkbox" at bounding box center [385, 168] width 6 height 6
checkbox input "true"
click at [384, 176] on td at bounding box center [384, 184] width 101 height 17
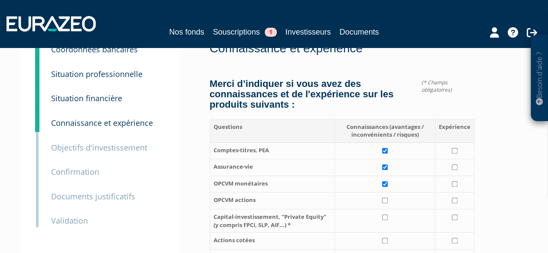
checkbox input "true"
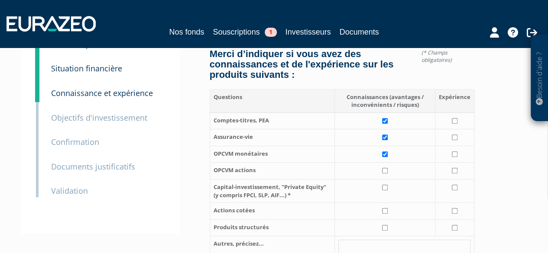
scroll to position [130, 0]
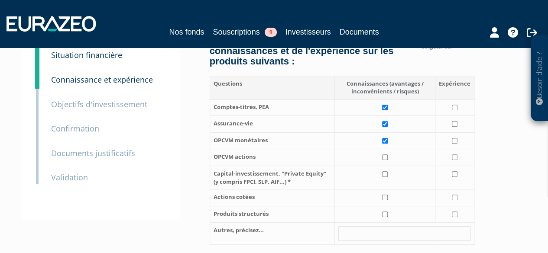
click at [385, 149] on td at bounding box center [384, 157] width 101 height 17
checkbox input "true"
click at [385, 171] on input "checkbox" at bounding box center [385, 174] width 6 height 6
checkbox input "true"
click at [384, 190] on td at bounding box center [384, 198] width 101 height 17
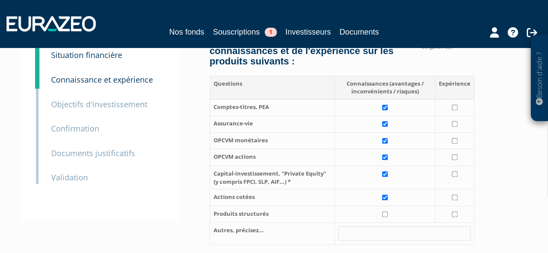
checkbox input "true"
click at [385, 212] on input "checkbox" at bounding box center [385, 215] width 6 height 6
checkbox input "true"
click at [456, 105] on input "checkbox" at bounding box center [455, 108] width 6 height 6
checkbox input "true"
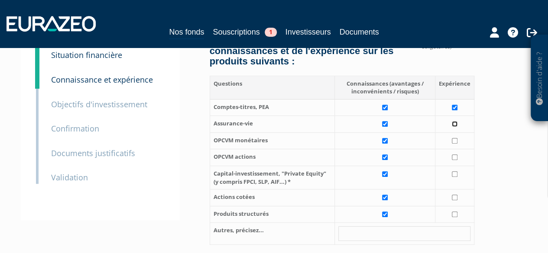
click at [455, 121] on input "checkbox" at bounding box center [455, 124] width 6 height 6
checkbox input "true"
click at [455, 138] on input "checkbox" at bounding box center [455, 141] width 6 height 6
checkbox input "true"
click at [455, 155] on input "checkbox" at bounding box center [455, 158] width 6 height 6
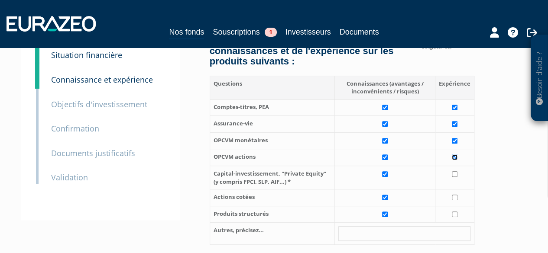
checkbox input "true"
click at [456, 171] on input "checkbox" at bounding box center [455, 174] width 6 height 6
checkbox input "true"
click at [456, 195] on input "checkbox" at bounding box center [455, 198] width 6 height 6
checkbox input "true"
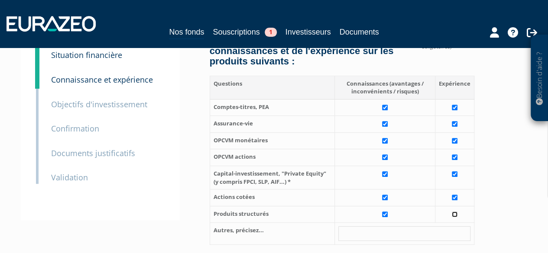
click at [454, 212] on input "checkbox" at bounding box center [455, 215] width 6 height 6
checkbox input "true"
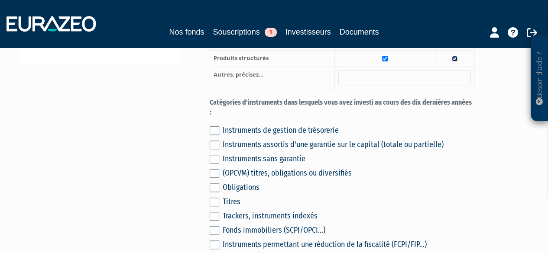
scroll to position [303, 0]
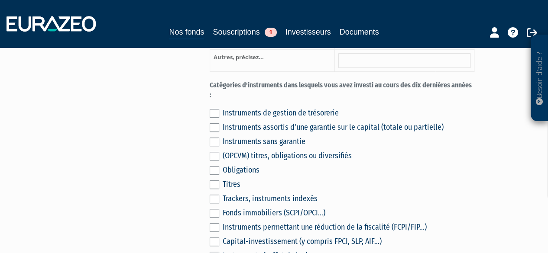
click at [215, 109] on label at bounding box center [215, 113] width 10 height 9
click at [0, 0] on input "checkbox" at bounding box center [0, 0] width 0 height 0
click at [214, 123] on label at bounding box center [215, 127] width 10 height 9
click at [0, 0] on input "checkbox" at bounding box center [0, 0] width 0 height 0
click at [212, 138] on label at bounding box center [215, 142] width 10 height 9
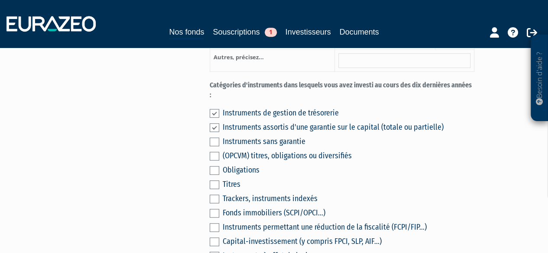
click at [0, 0] on input "checkbox" at bounding box center [0, 0] width 0 height 0
click at [213, 152] on label at bounding box center [215, 156] width 10 height 9
click at [0, 0] on input "checkbox" at bounding box center [0, 0] width 0 height 0
click at [213, 166] on label at bounding box center [215, 170] width 10 height 9
click at [0, 0] on input "checkbox" at bounding box center [0, 0] width 0 height 0
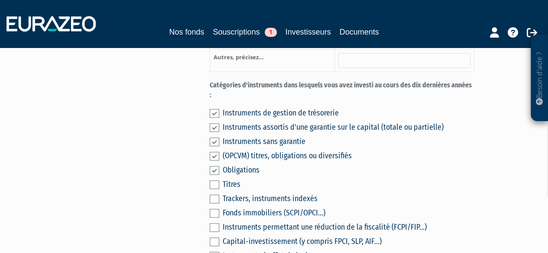
click at [218, 181] on label at bounding box center [215, 185] width 10 height 9
click at [0, 0] on input "checkbox" at bounding box center [0, 0] width 0 height 0
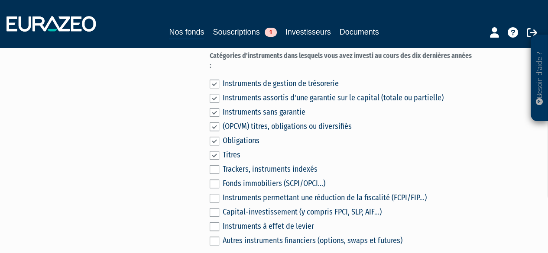
scroll to position [346, 0]
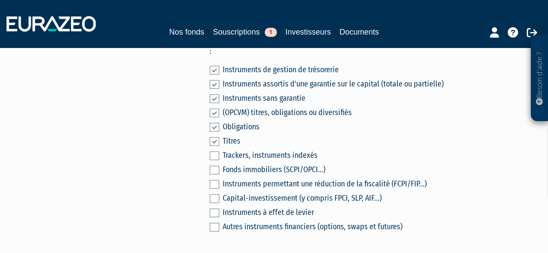
click at [214, 152] on label at bounding box center [215, 156] width 10 height 9
click at [0, 0] on input "checkbox" at bounding box center [0, 0] width 0 height 0
click at [214, 166] on label at bounding box center [215, 170] width 10 height 9
click at [0, 0] on input "checkbox" at bounding box center [0, 0] width 0 height 0
click at [214, 180] on label at bounding box center [215, 184] width 10 height 9
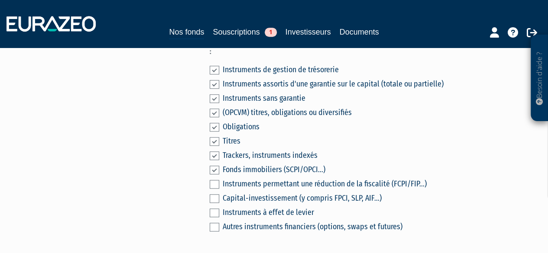
click at [0, 0] on input "checkbox" at bounding box center [0, 0] width 0 height 0
click at [213, 194] on label at bounding box center [215, 198] width 10 height 9
click at [0, 0] on input "checkbox" at bounding box center [0, 0] width 0 height 0
click at [212, 209] on label at bounding box center [215, 213] width 10 height 9
click at [0, 0] on input "checkbox" at bounding box center [0, 0] width 0 height 0
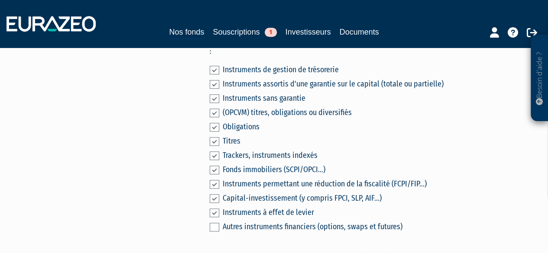
drag, startPoint x: 213, startPoint y: 190, endPoint x: 207, endPoint y: 196, distance: 8.3
click at [213, 209] on label at bounding box center [215, 213] width 10 height 9
click at [0, 0] on input "checkbox" at bounding box center [0, 0] width 0 height 0
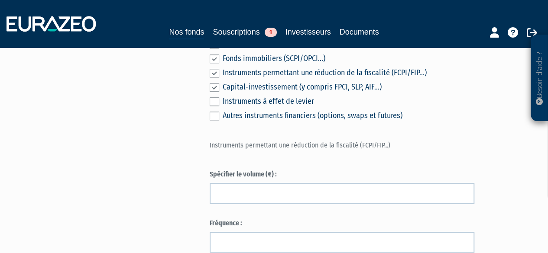
scroll to position [476, 0]
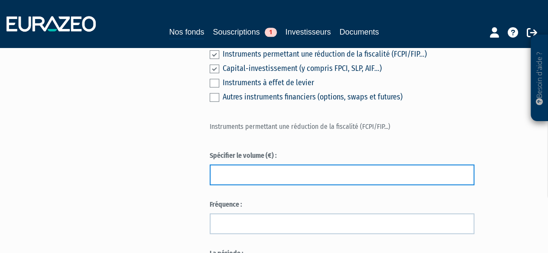
click at [268, 165] on input "text" at bounding box center [342, 175] width 265 height 21
type input "30000"
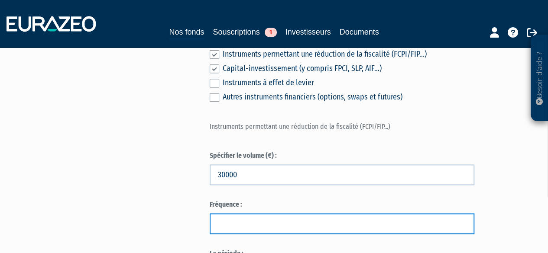
click at [217, 213] on input "text" at bounding box center [342, 223] width 265 height 21
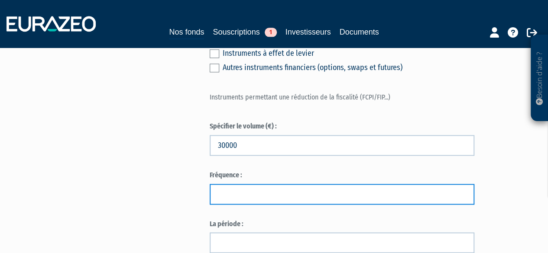
scroll to position [520, 0]
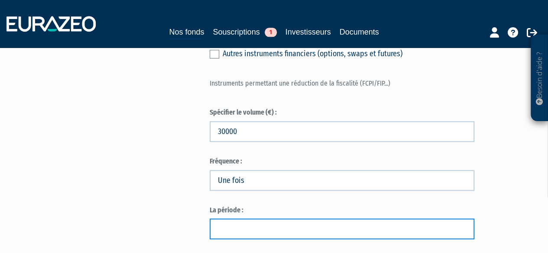
click at [266, 219] on input "text" at bounding box center [342, 229] width 265 height 21
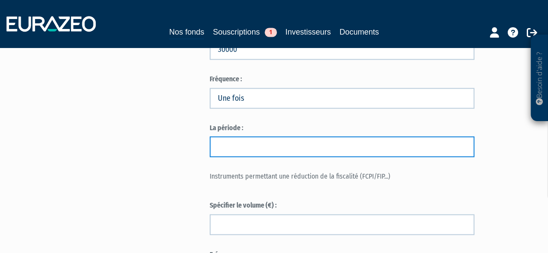
scroll to position [563, 0]
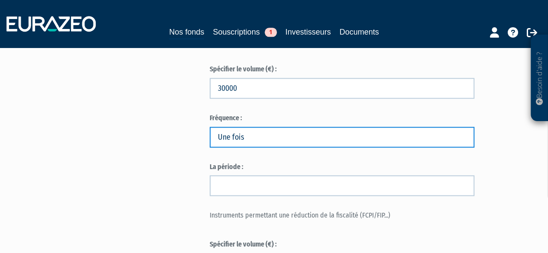
click at [255, 127] on input "Une fois" at bounding box center [342, 137] width 265 height 21
type input "U"
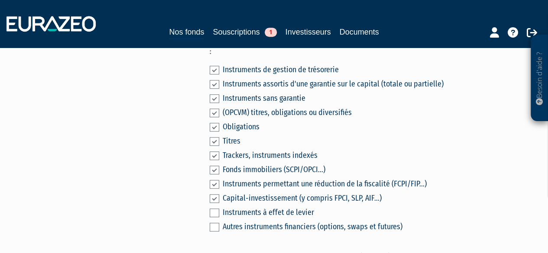
scroll to position [303, 0]
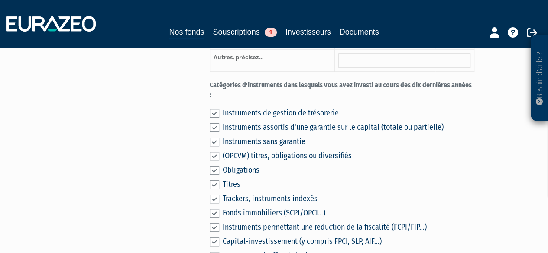
click at [213, 238] on label at bounding box center [215, 242] width 10 height 9
click at [0, 0] on input "checkbox" at bounding box center [0, 0] width 0 height 0
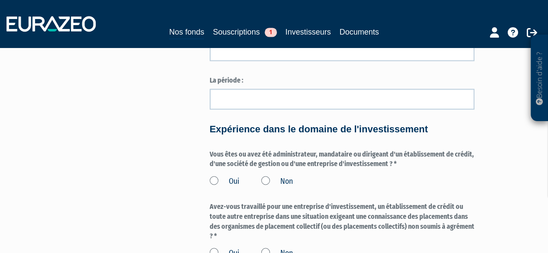
scroll to position [520, 0]
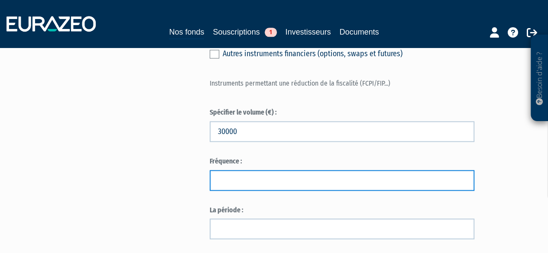
click at [242, 170] on input "text" at bounding box center [342, 180] width 265 height 21
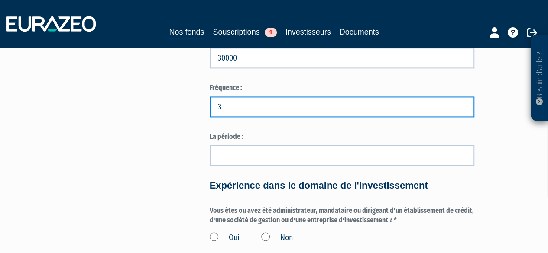
scroll to position [606, 0]
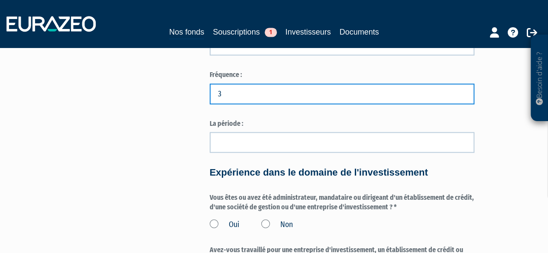
type input "3"
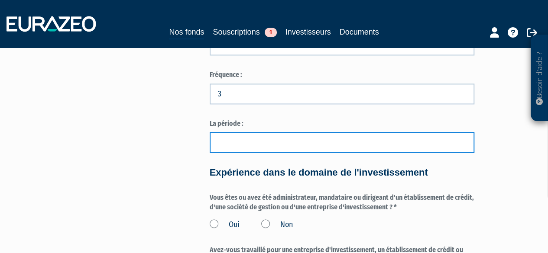
click at [239, 132] on input "text" at bounding box center [342, 142] width 265 height 21
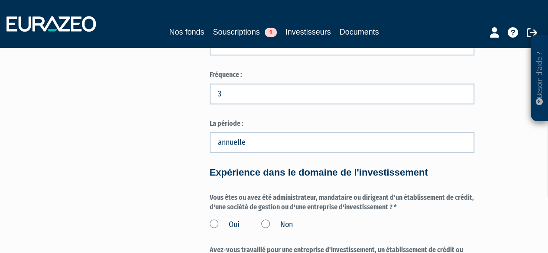
click at [249, 168] on h4 "Expérience dans le domaine de l'investissement" at bounding box center [342, 173] width 265 height 10
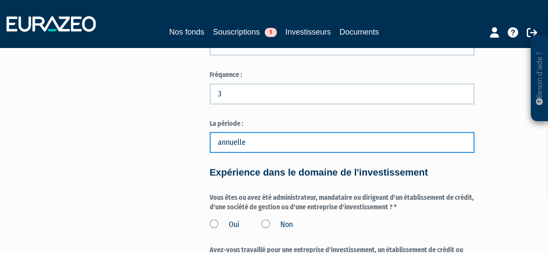
click at [259, 132] on input "annuelle" at bounding box center [342, 142] width 265 height 21
type input "a"
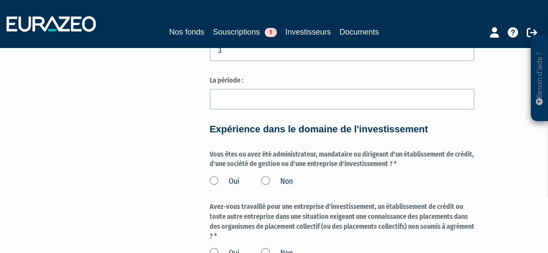
click at [265, 176] on label "Non" at bounding box center [277, 181] width 32 height 11
click at [0, 0] on input "Non" at bounding box center [0, 0] width 0 height 0
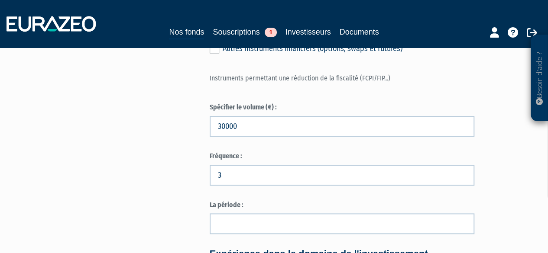
scroll to position [563, 0]
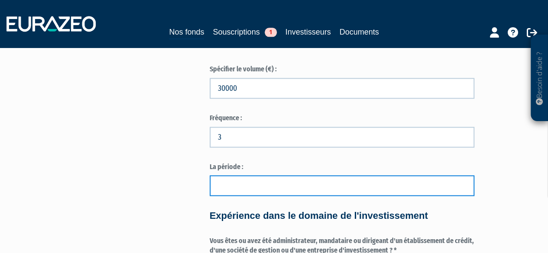
click at [245, 175] on input "text" at bounding box center [342, 185] width 265 height 21
type input "2020 et 2021"
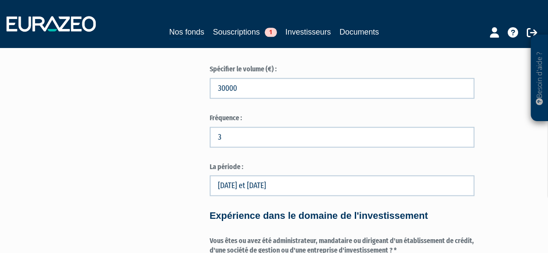
click at [158, 166] on div "Envoyer à l'investisseur 1 Identité 2 Coordonnées bancaires 3 Situation profess…" at bounding box center [274, 105] width 494 height 1198
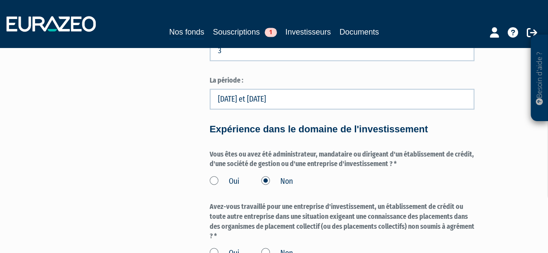
scroll to position [693, 0]
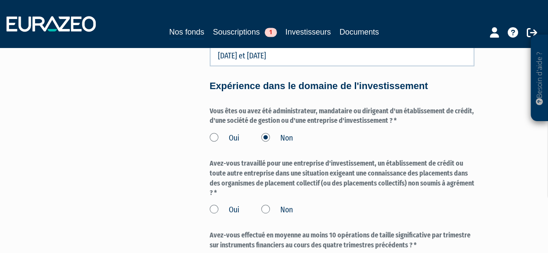
click at [263, 204] on label "Non" at bounding box center [277, 209] width 32 height 11
click at [0, 0] on input "Non" at bounding box center [0, 0] width 0 height 0
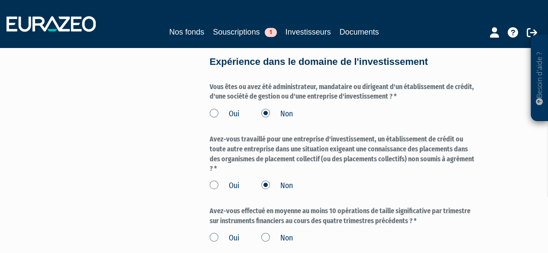
scroll to position [736, 0]
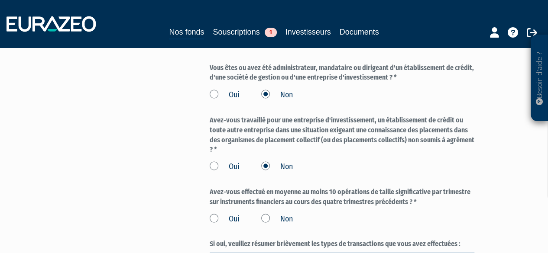
click at [267, 213] on label "Non" at bounding box center [277, 218] width 32 height 11
click at [0, 0] on input "Non" at bounding box center [0, 0] width 0 height 0
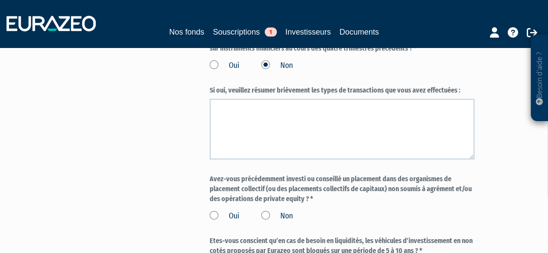
scroll to position [909, 0]
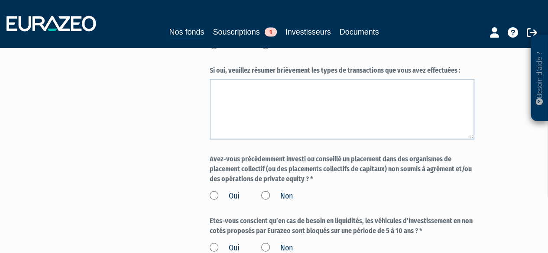
click at [263, 191] on label "Non" at bounding box center [277, 196] width 32 height 11
click at [0, 0] on input "Non" at bounding box center [0, 0] width 0 height 0
click at [215, 243] on label "Oui" at bounding box center [225, 248] width 30 height 11
click at [0, 0] on input "Oui" at bounding box center [0, 0] width 0 height 0
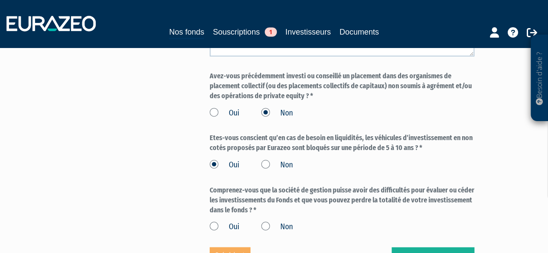
scroll to position [996, 0]
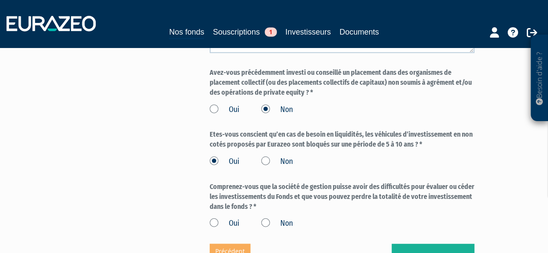
click at [211, 218] on label "Oui" at bounding box center [225, 223] width 30 height 11
click at [0, 0] on input "Oui" at bounding box center [0, 0] width 0 height 0
click at [426, 244] on button "Valider" at bounding box center [432, 257] width 83 height 27
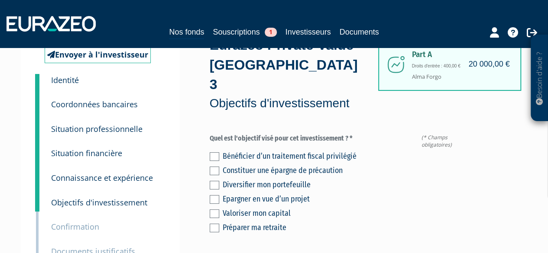
scroll to position [43, 0]
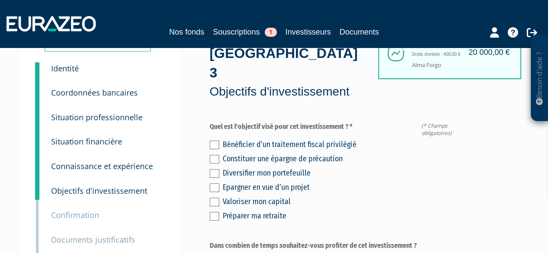
click at [213, 169] on label at bounding box center [215, 173] width 10 height 9
click at [0, 0] on input "checkbox" at bounding box center [0, 0] width 0 height 0
click at [214, 198] on label at bounding box center [215, 202] width 10 height 9
click at [0, 0] on input "checkbox" at bounding box center [0, 0] width 0 height 0
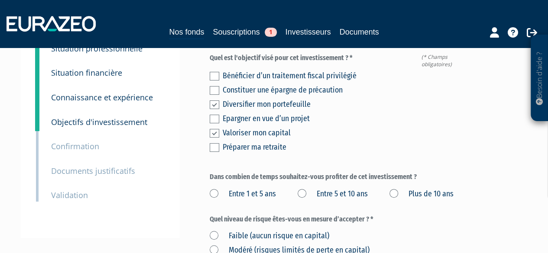
scroll to position [130, 0]
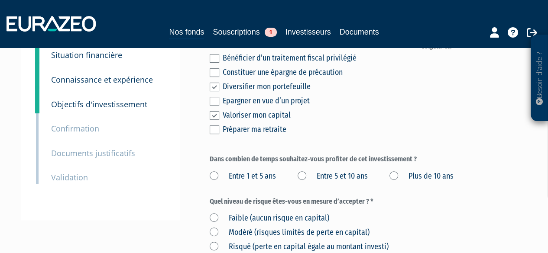
click at [212, 111] on label at bounding box center [215, 115] width 10 height 9
click at [0, 0] on input "checkbox" at bounding box center [0, 0] width 0 height 0
click at [305, 171] on label "Entre 5 et 10 ans" at bounding box center [332, 176] width 70 height 11
click at [0, 0] on ans "Entre 5 et 10 ans" at bounding box center [0, 0] width 0 height 0
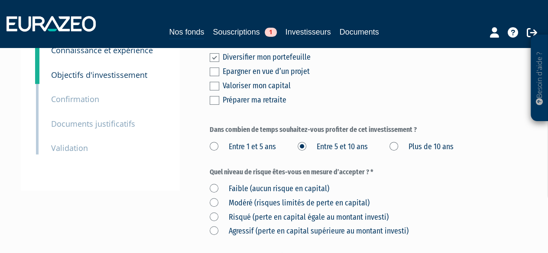
scroll to position [173, 0]
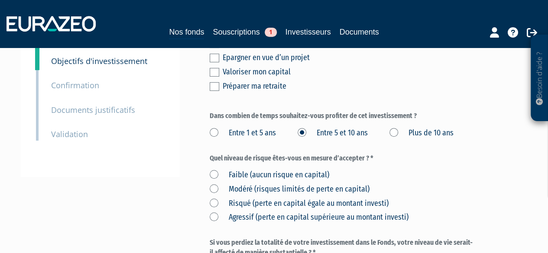
click at [214, 198] on label "Risqué (perte en capital égale au montant investi)" at bounding box center [299, 203] width 179 height 11
click at [0, 0] on investi\) "Risqué (perte en capital égale au montant investi)" at bounding box center [0, 0] width 0 height 0
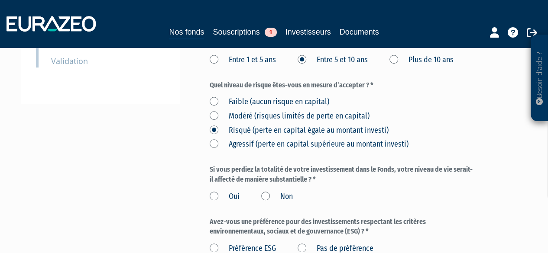
scroll to position [260, 0]
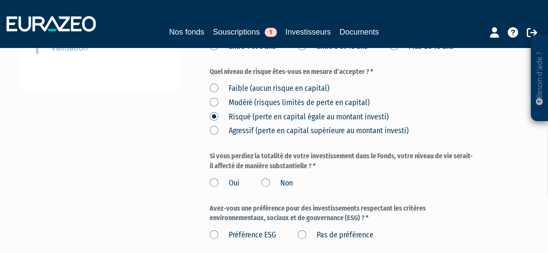
click at [262, 178] on label "Non" at bounding box center [277, 183] width 32 height 11
click at [0, 0] on input "Non" at bounding box center [0, 0] width 0 height 0
click at [300, 230] on label "Pas de préférence" at bounding box center [335, 235] width 76 height 11
click at [0, 0] on préférence "Pas de préférence" at bounding box center [0, 0] width 0 height 0
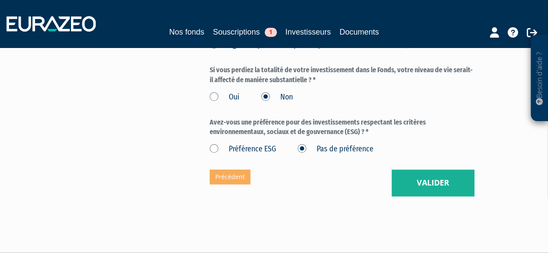
scroll to position [346, 0]
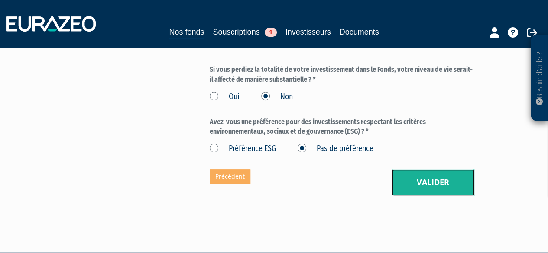
click at [413, 176] on button "Valider" at bounding box center [432, 182] width 83 height 27
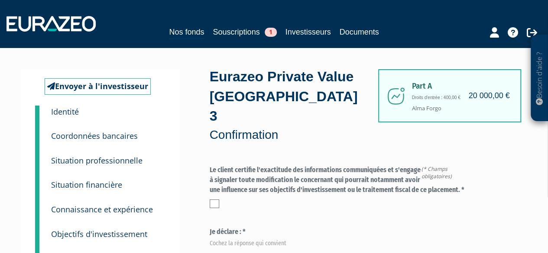
scroll to position [43, 0]
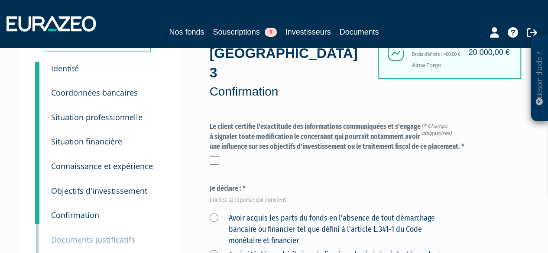
click at [212, 156] on label at bounding box center [215, 160] width 10 height 9
click at [0, 0] on input "checkbox" at bounding box center [0, 0] width 0 height 0
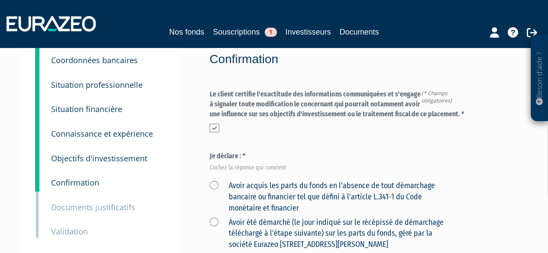
scroll to position [87, 0]
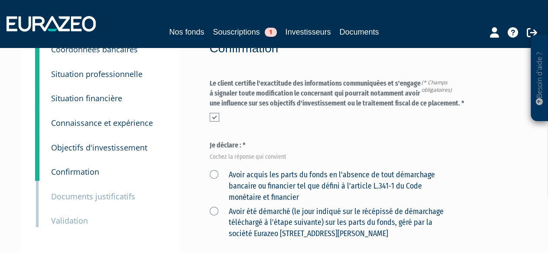
click at [214, 170] on label "Avoir acquis les parts du fonds en l'absence de tout démarchage bancaire ou fin…" at bounding box center [332, 186] width 245 height 33
click at [0, 0] on financier "Avoir acquis les parts du fonds en l'absence de tout démarchage bancaire ou fin…" at bounding box center [0, 0] width 0 height 0
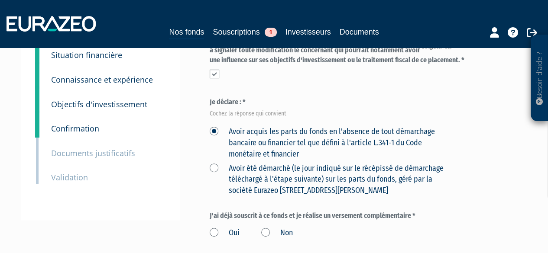
scroll to position [173, 0]
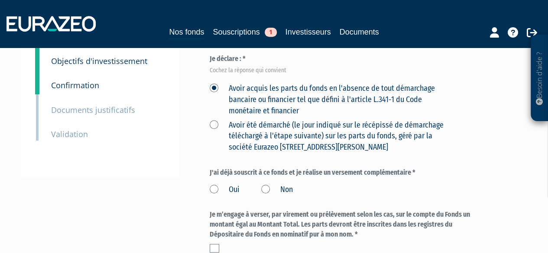
click at [267, 184] on label "Non" at bounding box center [277, 189] width 32 height 11
click at [0, 0] on input "Non" at bounding box center [0, 0] width 0 height 0
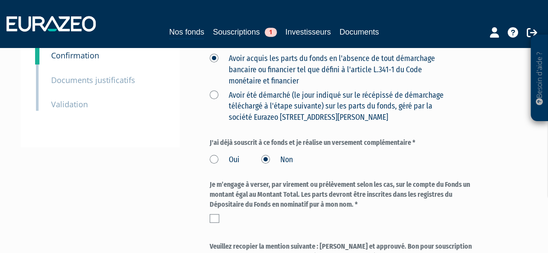
scroll to position [216, 0]
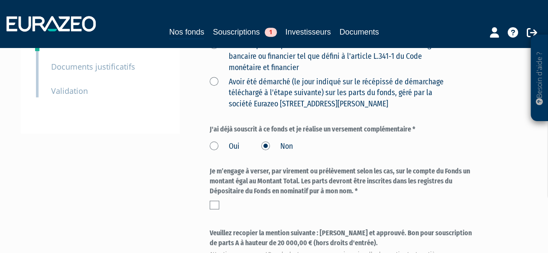
click at [212, 201] on label at bounding box center [215, 205] width 10 height 9
click at [0, 0] on input "checkbox" at bounding box center [0, 0] width 0 height 0
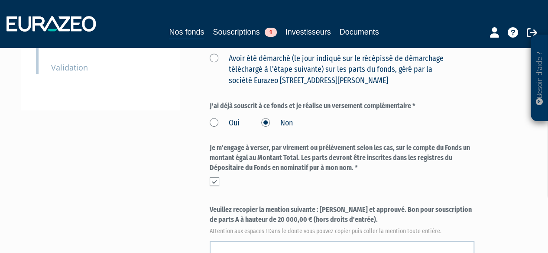
scroll to position [260, 0]
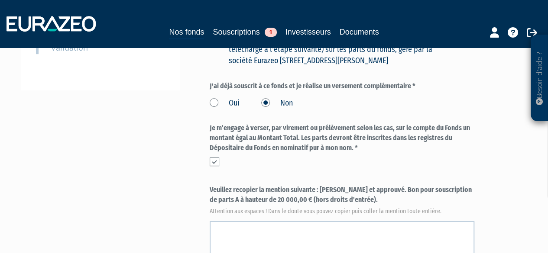
drag, startPoint x: 320, startPoint y: 170, endPoint x: 338, endPoint y: 181, distance: 21.3
click at [338, 185] on label "Veuillez recopier la mention suivante : [PERSON_NAME] et approuvé. Bon pour sou…" at bounding box center [342, 199] width 265 height 29
copy label "[PERSON_NAME] et approuvé. Bon pour souscription de parts A à hauteur de 20 000…"
click at [259, 221] on textarea at bounding box center [342, 251] width 265 height 61
paste textarea "[PERSON_NAME] et approuvé. Bon pour souscription de parts A à hauteur de 20 000…"
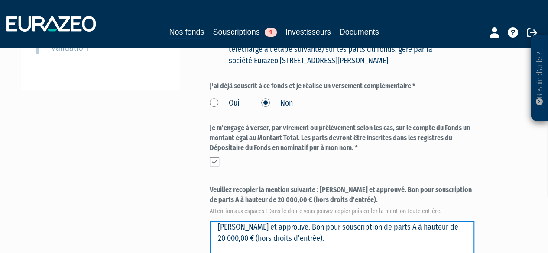
click at [260, 221] on textarea at bounding box center [342, 251] width 265 height 61
click at [262, 221] on textarea at bounding box center [342, 251] width 265 height 61
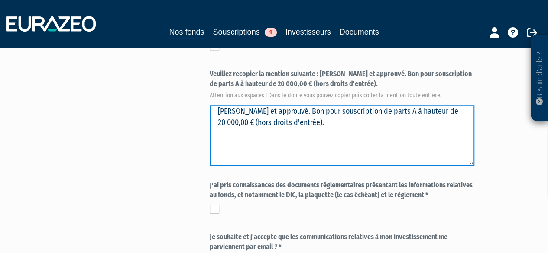
scroll to position [390, 0]
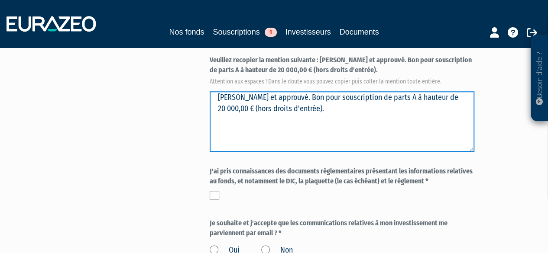
type textarea "[PERSON_NAME] et approuvé. Bon pour souscription de parts A à hauteur de 20 000…"
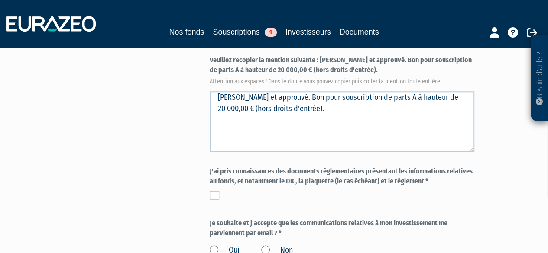
click at [214, 191] on label at bounding box center [215, 195] width 10 height 9
click at [0, 0] on input "checkbox" at bounding box center [0, 0] width 0 height 0
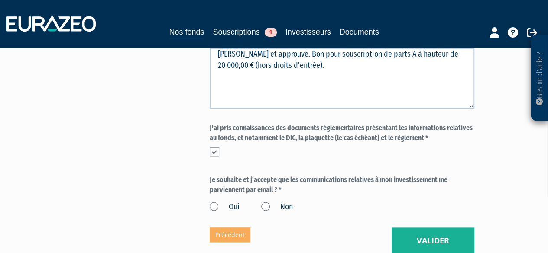
click at [210, 202] on label "Oui" at bounding box center [225, 207] width 30 height 11
click at [0, 0] on input "Oui" at bounding box center [0, 0] width 0 height 0
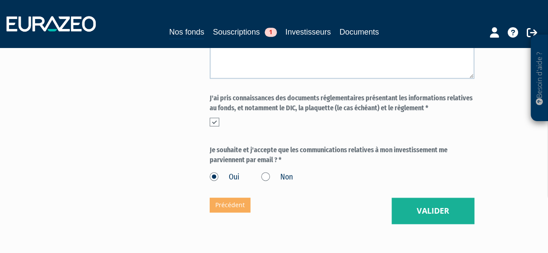
scroll to position [476, 0]
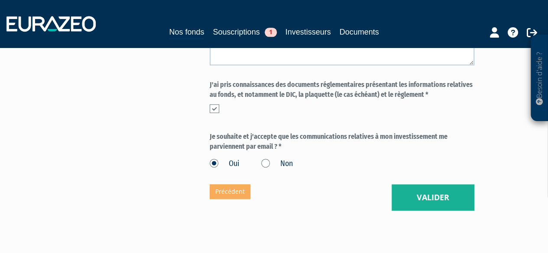
click at [419, 184] on button "Valider" at bounding box center [432, 197] width 83 height 27
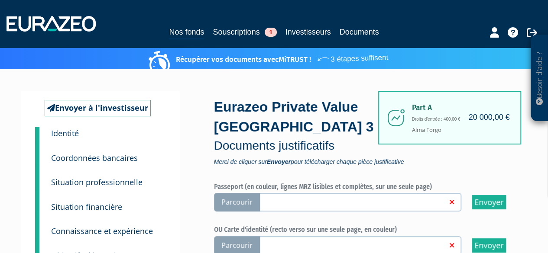
scroll to position [43, 0]
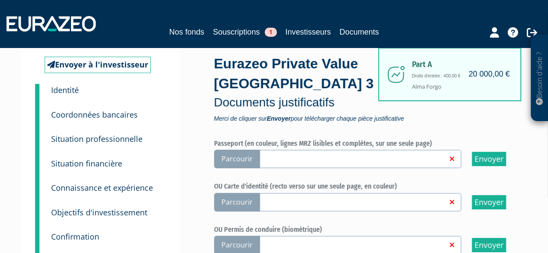
click at [239, 159] on span "Parcourir" at bounding box center [237, 159] width 46 height 19
click at [0, 0] on input "Parcourir" at bounding box center [0, 0] width 0 height 0
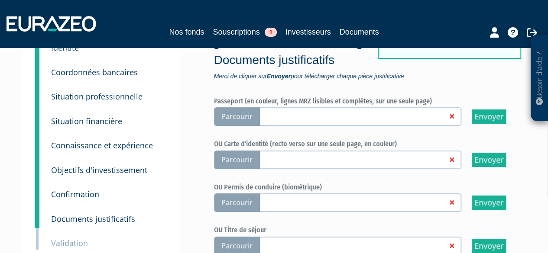
scroll to position [87, 0]
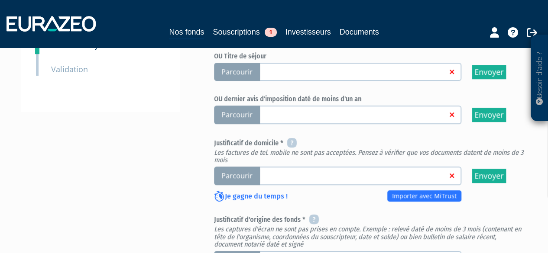
scroll to position [303, 0]
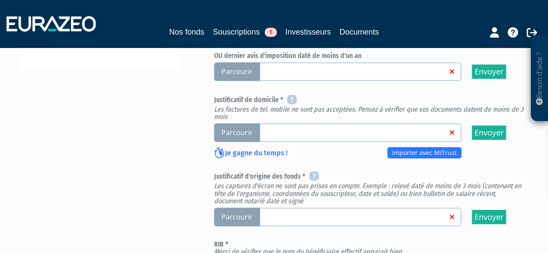
click at [228, 129] on span "Parcourir" at bounding box center [237, 132] width 46 height 19
click at [0, 0] on input "Parcourir" at bounding box center [0, 0] width 0 height 0
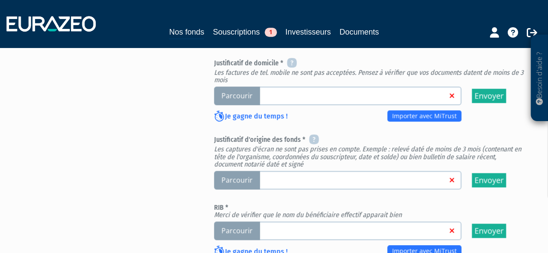
scroll to position [346, 0]
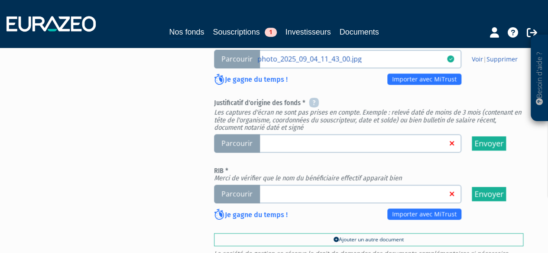
scroll to position [390, 0]
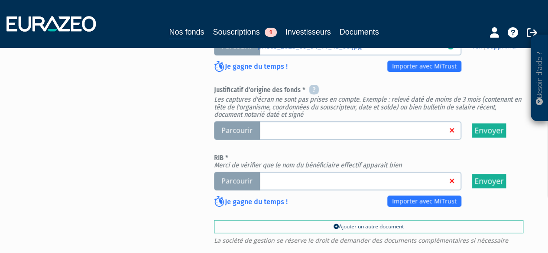
click at [234, 127] on span "Parcourir" at bounding box center [237, 130] width 46 height 19
click at [0, 0] on input "Parcourir" at bounding box center [0, 0] width 0 height 0
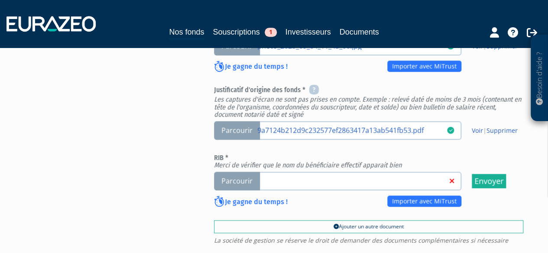
scroll to position [433, 0]
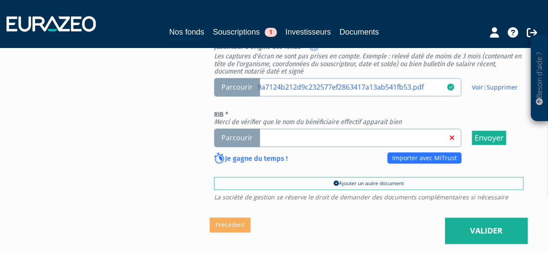
click at [233, 140] on span "Parcourir" at bounding box center [237, 138] width 46 height 19
click at [0, 0] on input "Parcourir" at bounding box center [0, 0] width 0 height 0
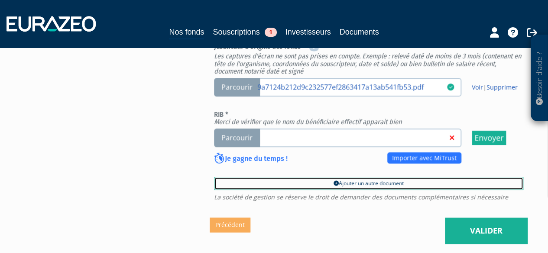
click at [348, 181] on link "Ajouter un autre document" at bounding box center [368, 183] width 309 height 13
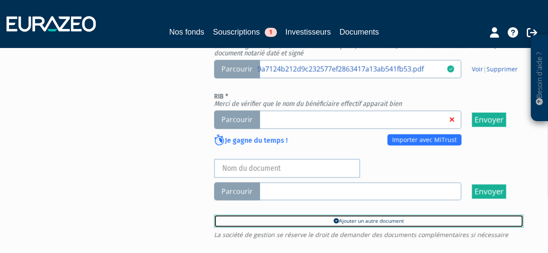
scroll to position [476, 0]
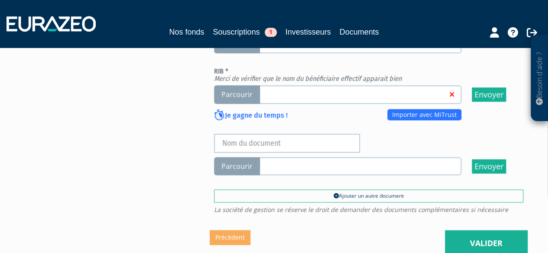
click at [236, 169] on span "Parcourir" at bounding box center [237, 166] width 46 height 19
click at [0, 0] on input "Parcourir" at bounding box center [0, 0] width 0 height 0
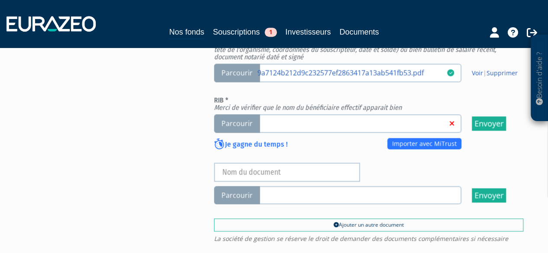
scroll to position [433, 0]
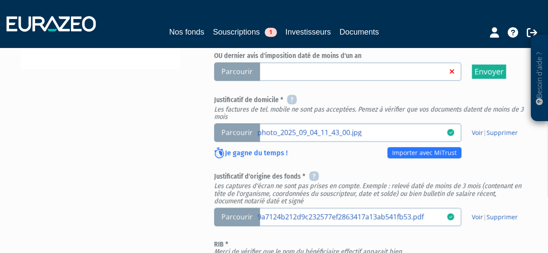
scroll to position [390, 0]
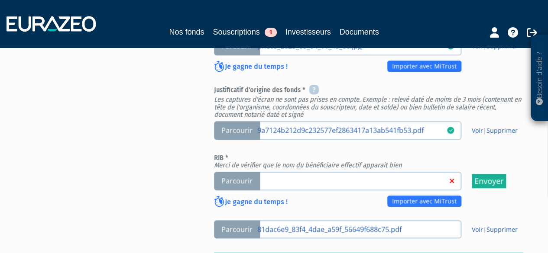
click at [237, 183] on span "Parcourir" at bounding box center [237, 181] width 46 height 19
click at [0, 0] on input "Parcourir" at bounding box center [0, 0] width 0 height 0
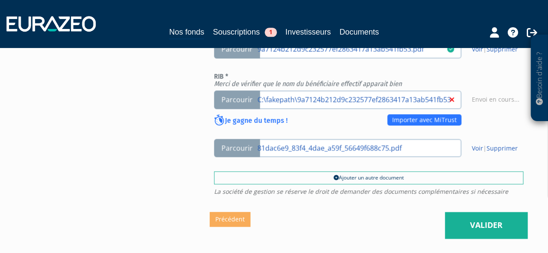
scroll to position [433, 0]
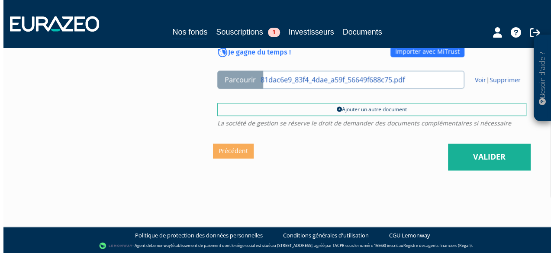
scroll to position [540, 0]
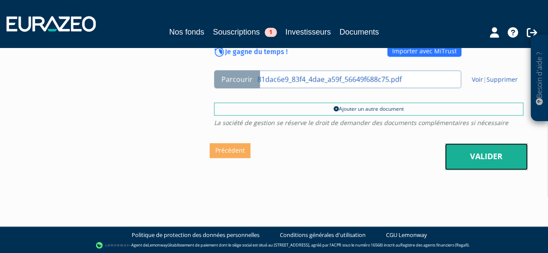
click at [468, 154] on link "Valider" at bounding box center [486, 156] width 83 height 27
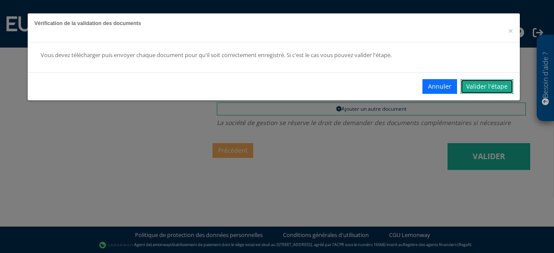
click at [477, 86] on link "Valider l'étape" at bounding box center [487, 86] width 53 height 15
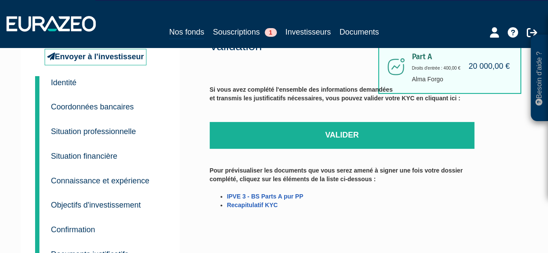
scroll to position [43, 0]
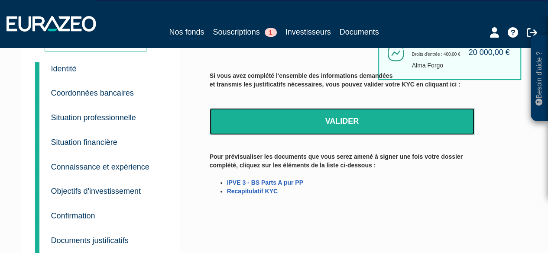
click at [321, 120] on link "Valider" at bounding box center [342, 121] width 265 height 27
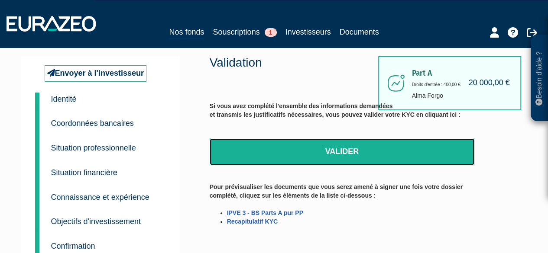
scroll to position [0, 0]
